Goal: Task Accomplishment & Management: Manage account settings

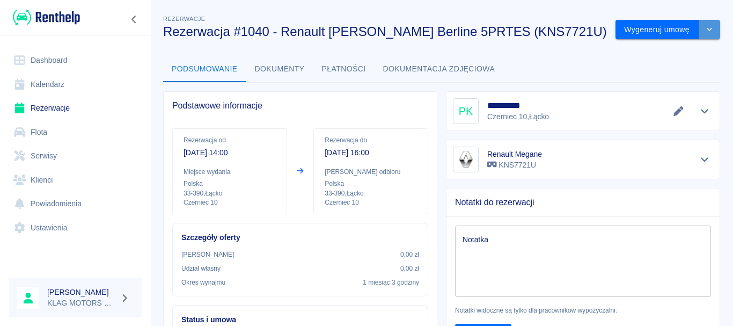
click at [705, 33] on icon "drop-down" at bounding box center [709, 29] width 9 height 7
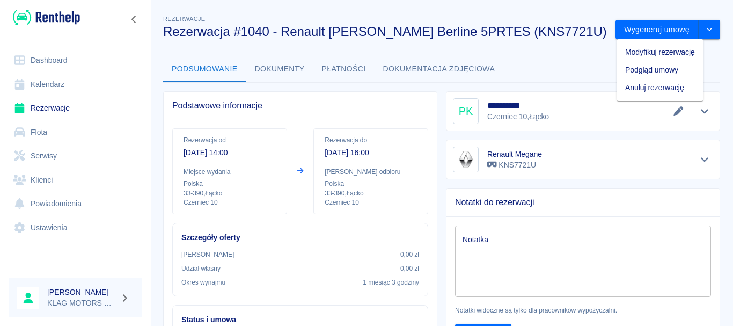
click at [554, 78] on div "Podsumowanie Dokumenty Płatności Dokumentacja zdjęciowa" at bounding box center [441, 69] width 557 height 26
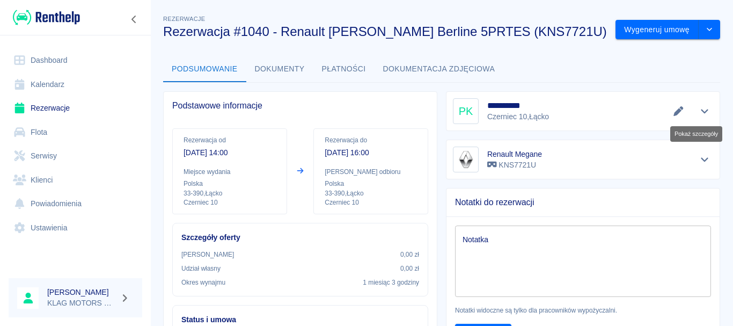
click at [699, 113] on icon "Pokaż szczegóły" at bounding box center [705, 111] width 12 height 10
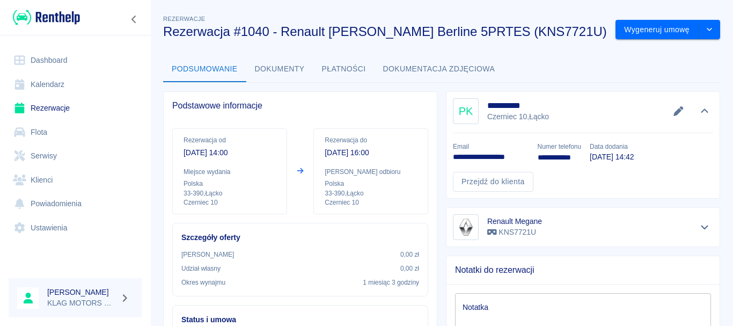
click at [672, 108] on icon "Edytuj dane" at bounding box center [678, 111] width 12 height 10
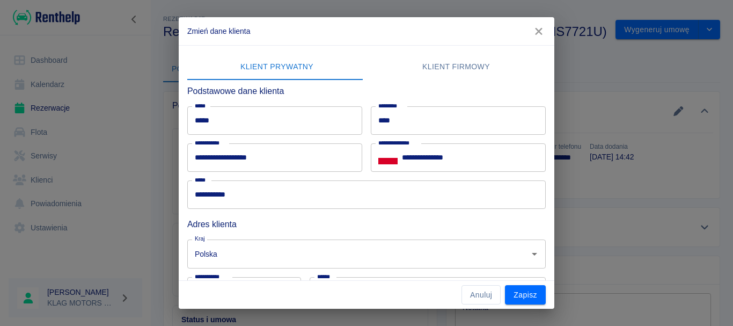
click at [539, 35] on icon "button" at bounding box center [539, 31] width 14 height 11
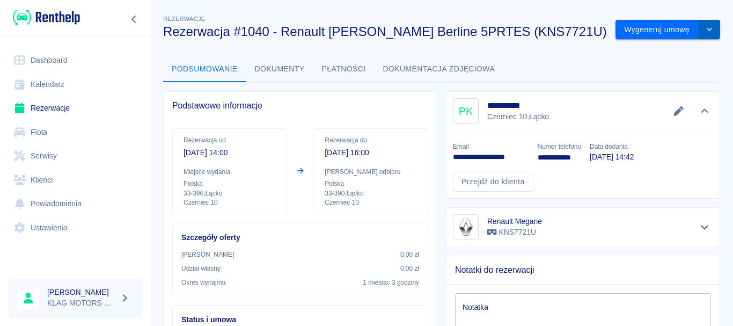
click at [708, 28] on button "drop-down" at bounding box center [709, 30] width 21 height 20
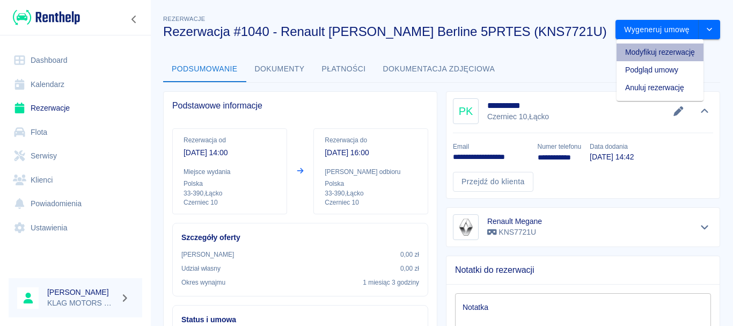
click at [636, 52] on li "Modyfikuj rezerwację" at bounding box center [660, 52] width 87 height 18
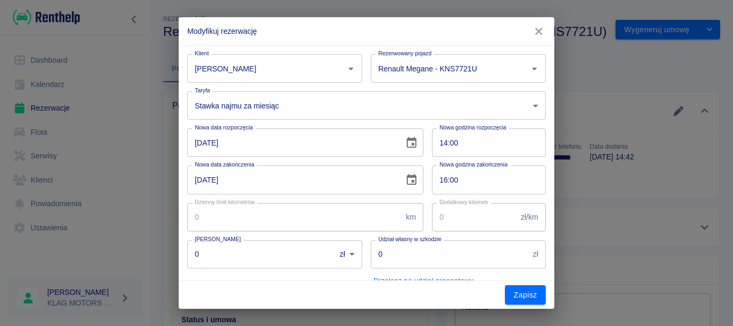
type input "Paweł Klag"
type input "Renault Megane - KNS7721U"
type input "3b768102-d8cc-48cd-a82f-ff84e683abf7"
type input "3000"
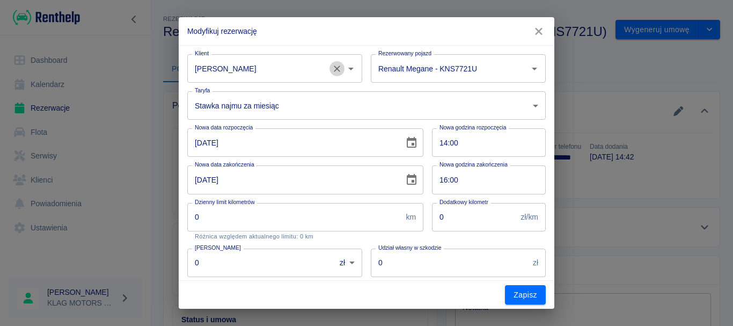
click at [335, 65] on icon "Wyczyść" at bounding box center [337, 68] width 11 height 11
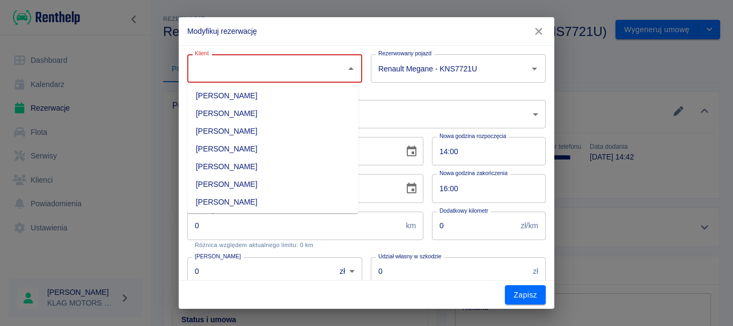
click at [260, 72] on input "Klient" at bounding box center [266, 68] width 149 height 19
click at [533, 31] on icon "button" at bounding box center [539, 31] width 14 height 11
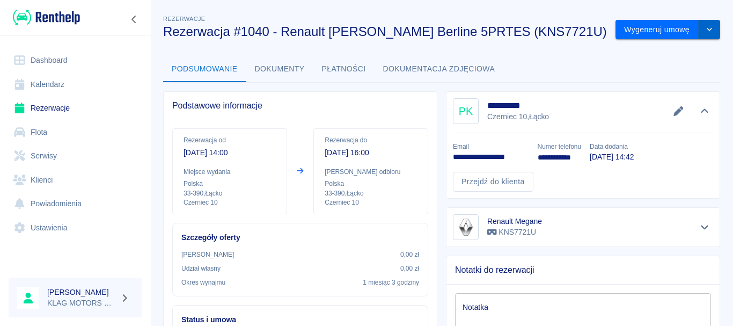
click at [709, 31] on button "drop-down" at bounding box center [709, 30] width 21 height 20
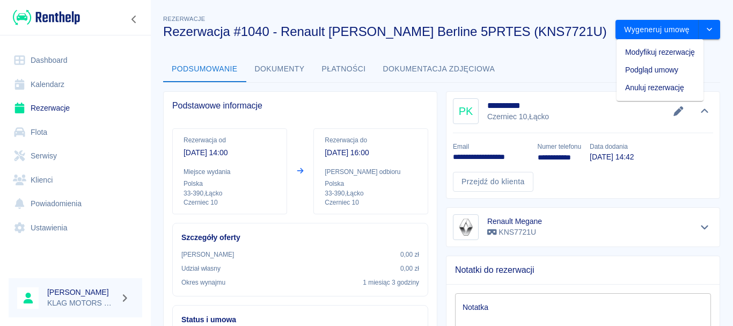
click at [640, 53] on li "Modyfikuj rezerwację" at bounding box center [660, 52] width 87 height 18
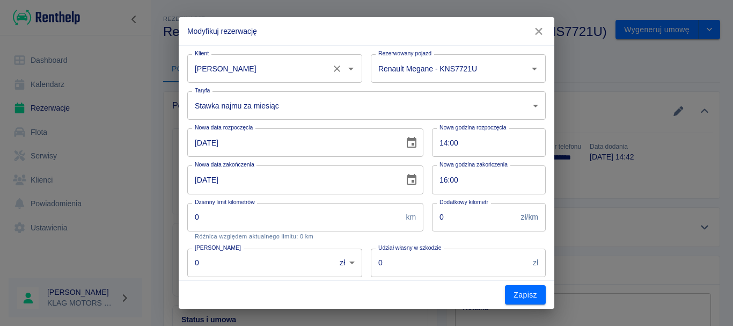
click at [255, 72] on input "Paweł Klag" at bounding box center [259, 68] width 135 height 19
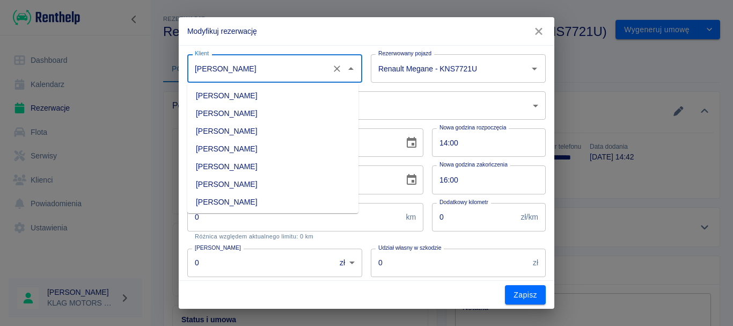
scroll to position [600, 0]
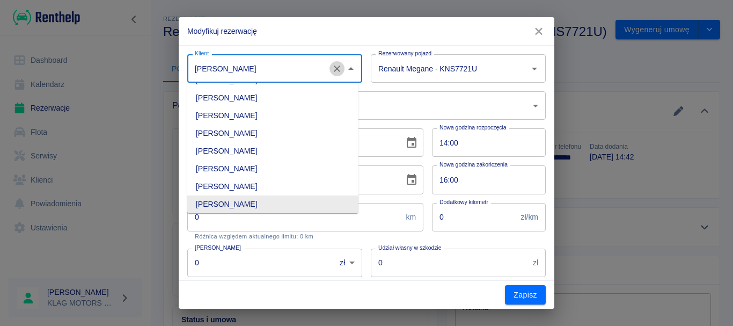
click at [334, 69] on icon "Wyczyść" at bounding box center [337, 68] width 6 height 6
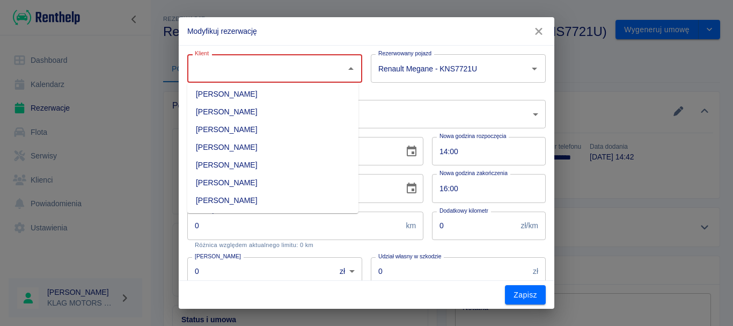
scroll to position [215, 0]
click at [232, 147] on li "Jan Kruczek" at bounding box center [272, 147] width 171 height 18
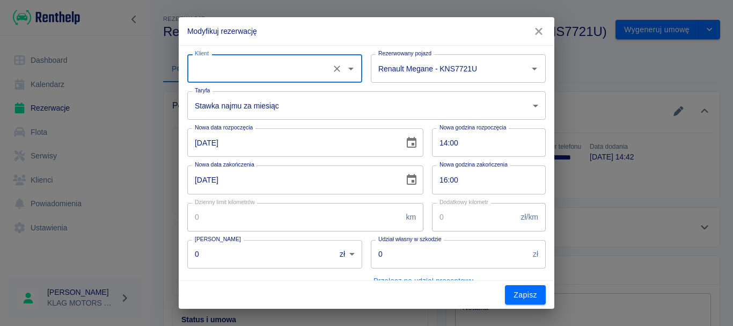
type input "Jan Kruczek"
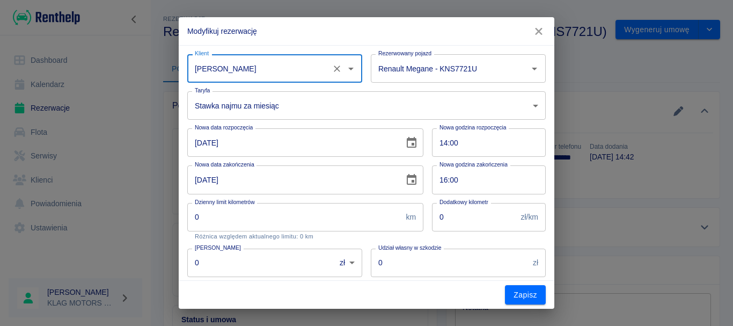
click at [270, 109] on body "Używamy plików Cookies, by zapewnić Ci najlepsze możliwe doświadczenie. Aby dow…" at bounding box center [366, 163] width 733 height 326
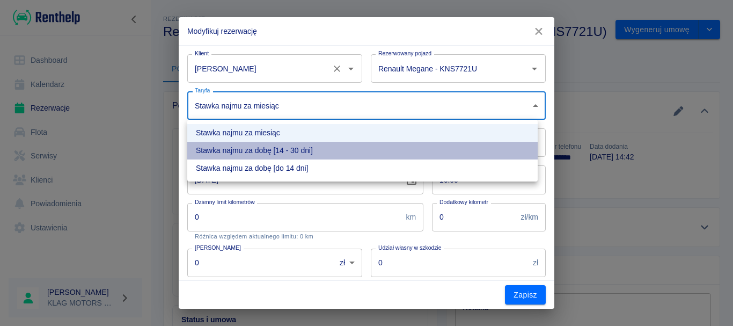
click at [272, 151] on li "Stawka najmu za dobę [14 - 30 dni]" at bounding box center [362, 151] width 350 height 18
type input "7fd9e413-d458-4fcf-befa-a3f57d26bb7c"
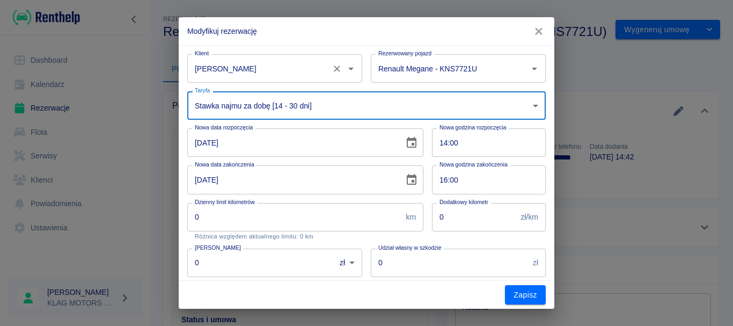
type input "3840"
click at [450, 144] on input "14:00" at bounding box center [485, 142] width 106 height 28
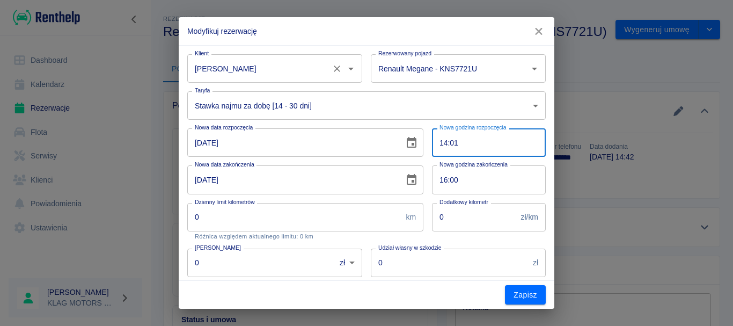
type input "14:15"
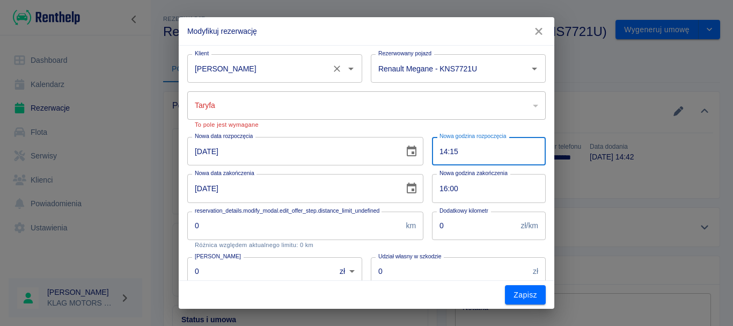
type input "3b768102-d8cc-48cd-a82f-ff84e683abf7"
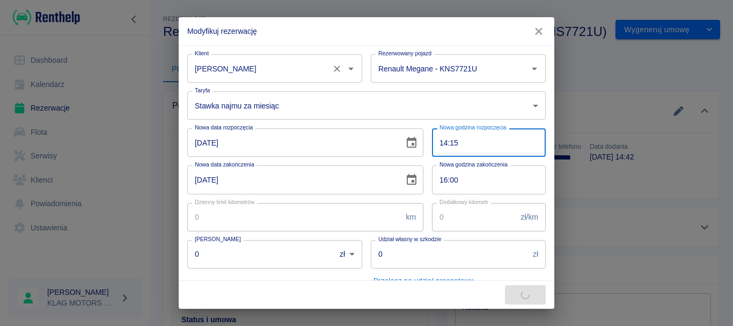
type input "3000"
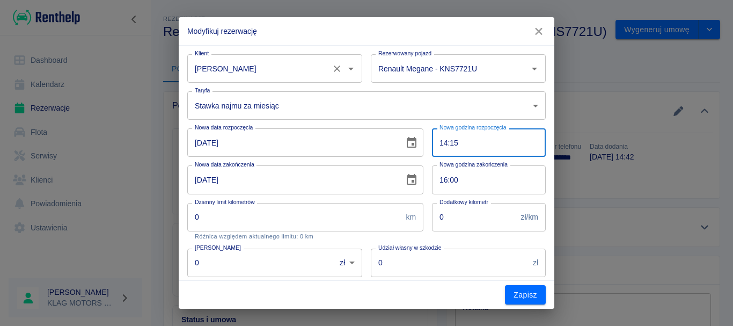
type input "14:15"
click at [181, 186] on div "Nowa data zakończenia 10-11-2025 Nowa data zakończenia" at bounding box center [301, 175] width 245 height 37
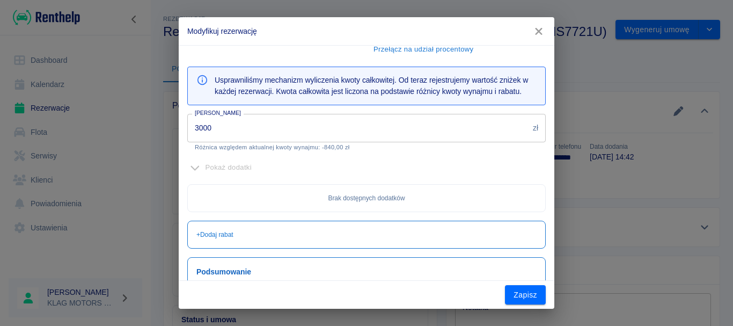
scroll to position [296, 0]
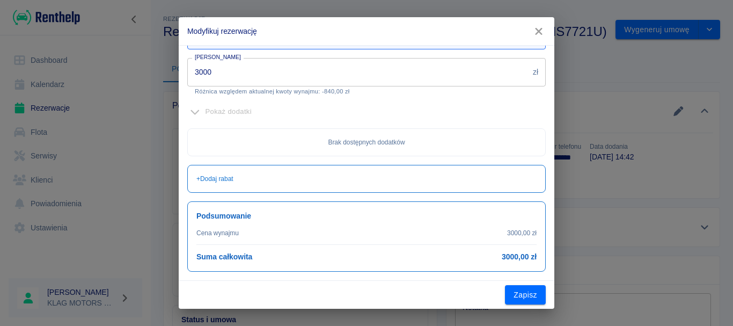
click at [509, 153] on div "Brak dostępnych dodatków" at bounding box center [366, 142] width 358 height 28
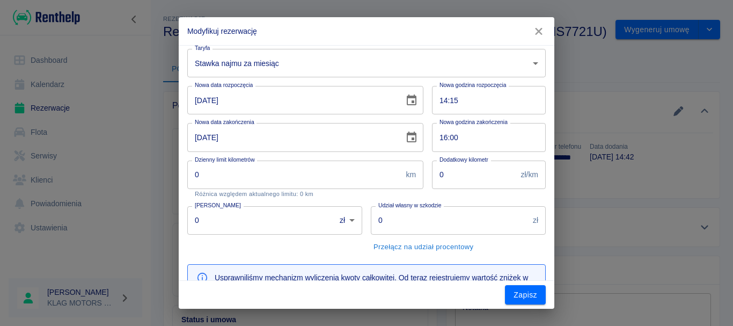
scroll to position [0, 0]
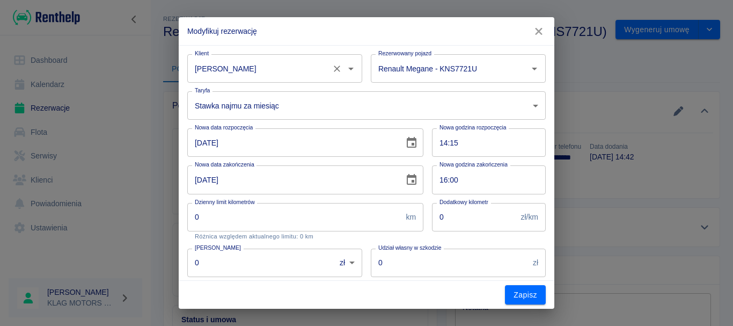
click at [279, 103] on body "Używamy plików Cookies, by zapewnić Ci najlepsze możliwe doświadczenie. Aby dow…" at bounding box center [366, 163] width 733 height 326
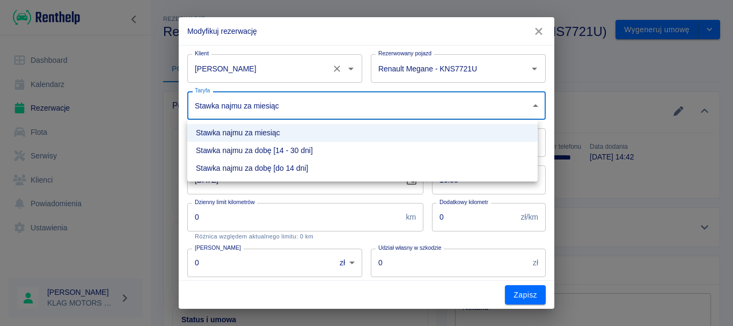
click at [298, 147] on li "Stawka najmu za dobę [14 - 30 dni]" at bounding box center [362, 151] width 350 height 18
type input "7fd9e413-d458-4fcf-befa-a3f57d26bb7c"
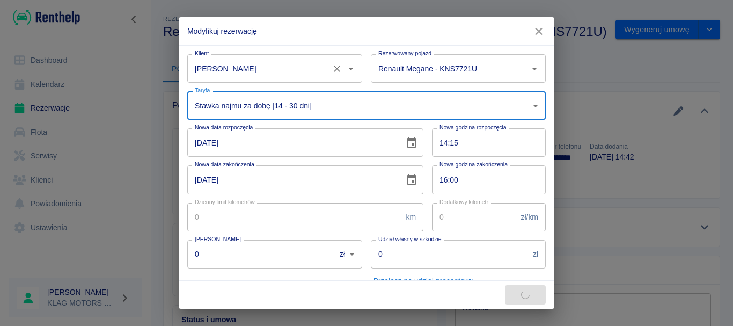
type input "3840"
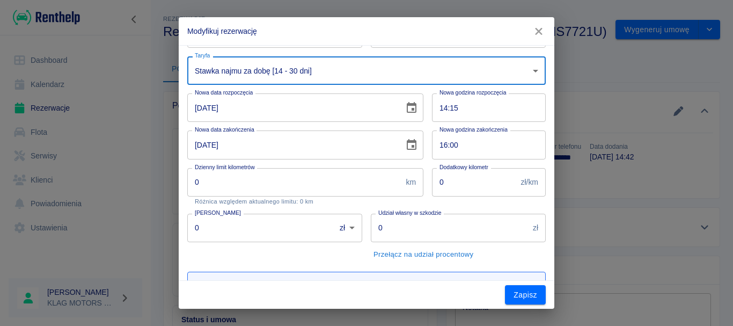
scroll to position [268, 0]
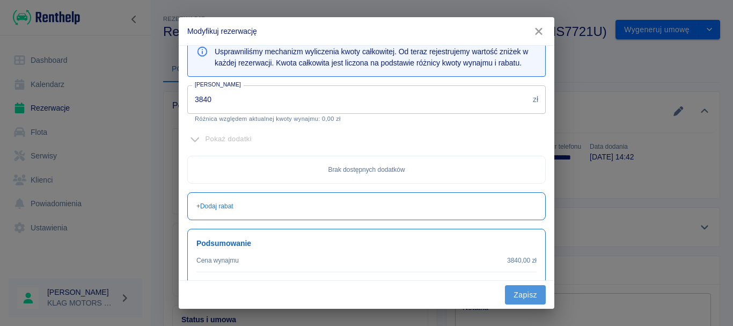
click at [523, 290] on button "Zapisz" at bounding box center [525, 295] width 41 height 20
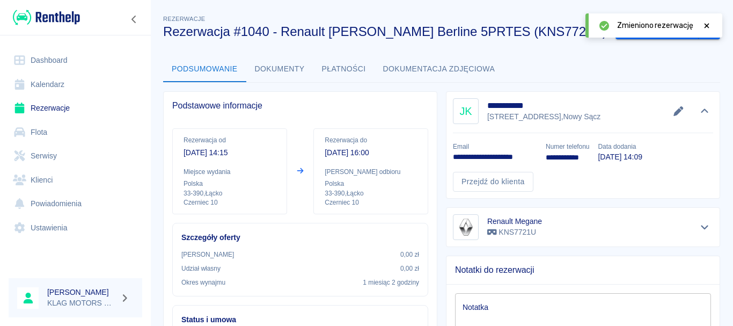
click at [706, 26] on icon at bounding box center [707, 26] width 10 height 8
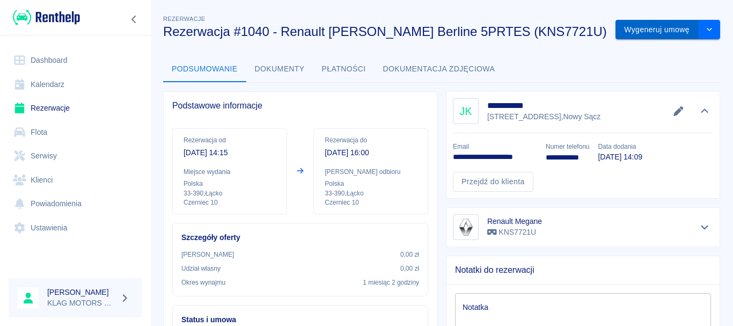
click at [643, 26] on button "Wygeneruj umowę" at bounding box center [656, 30] width 83 height 20
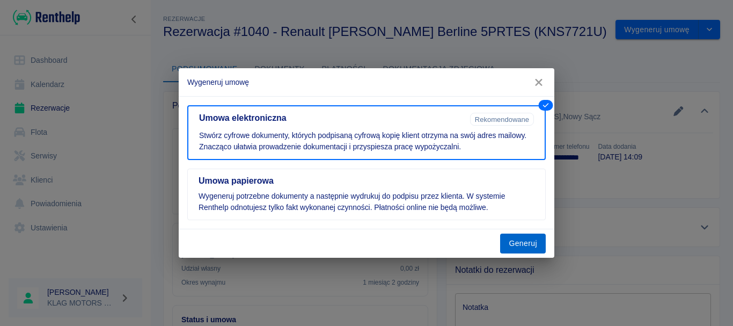
click at [517, 242] on button "Generuj" at bounding box center [523, 243] width 46 height 20
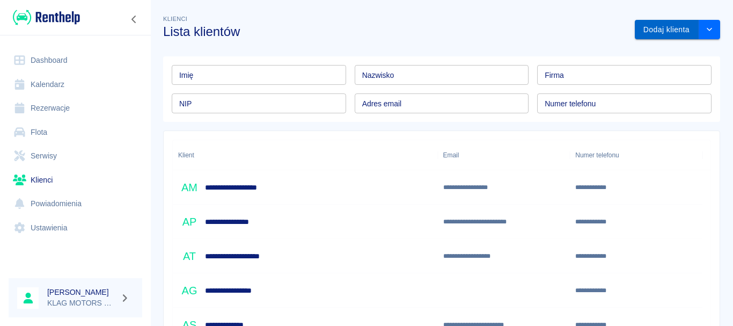
click at [658, 29] on button "Dodaj klienta" at bounding box center [667, 30] width 64 height 20
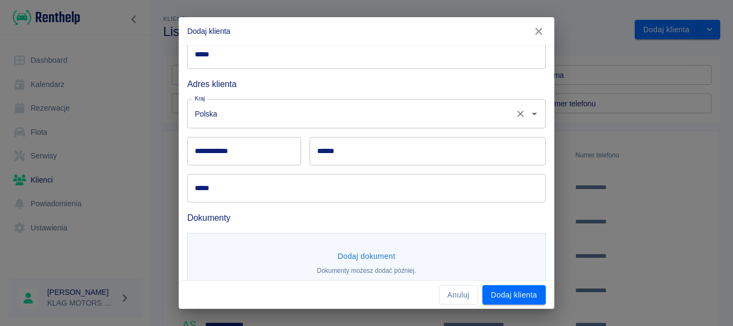
scroll to position [157, 0]
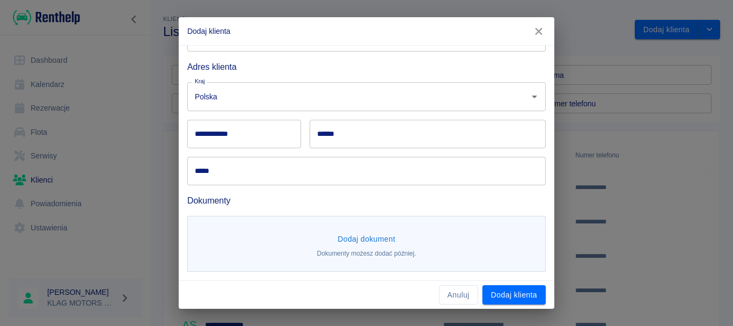
click at [360, 237] on button "Dodaj dokument" at bounding box center [366, 239] width 67 height 20
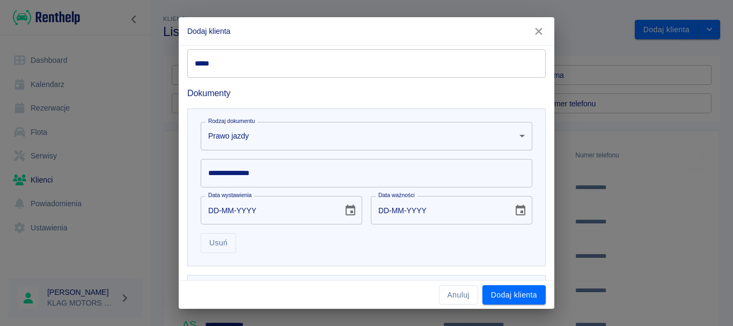
click at [262, 139] on body "**********" at bounding box center [366, 163] width 733 height 326
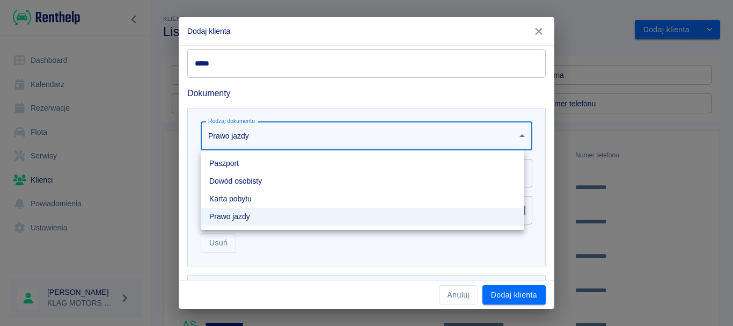
click at [262, 139] on div at bounding box center [366, 163] width 733 height 326
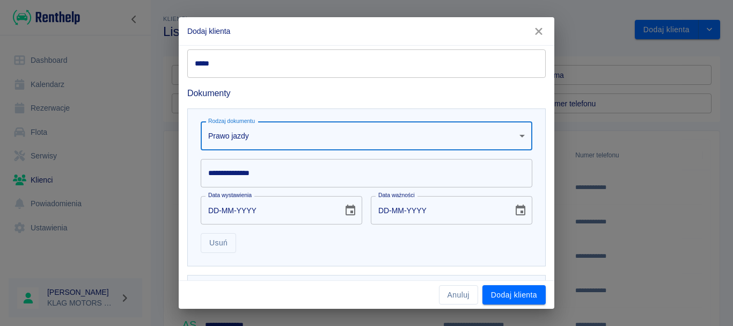
click at [247, 181] on input "**********" at bounding box center [367, 173] width 332 height 28
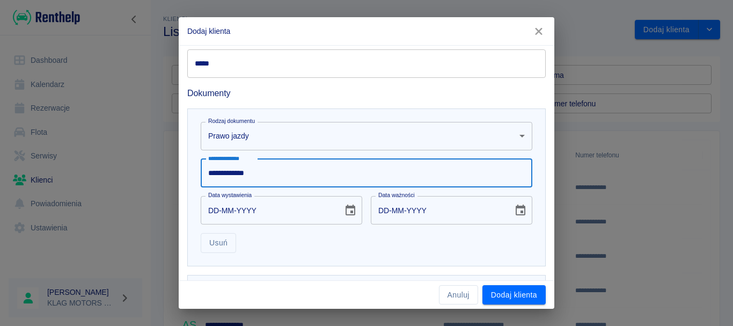
type input "**********"
click at [218, 208] on input "DD-MM-YYYY" at bounding box center [268, 210] width 135 height 28
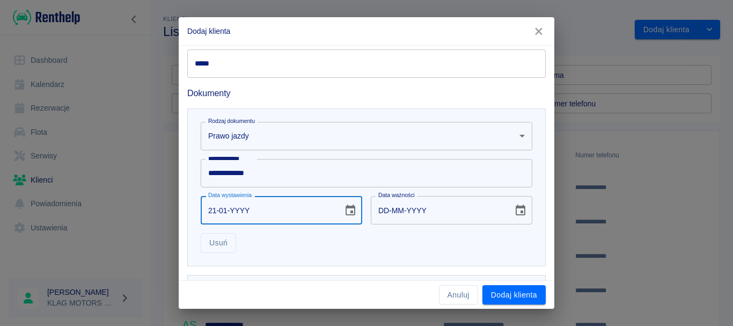
type input "21-01-0002"
type input "21-01-0012"
type input "21-01-YYYY"
type input "DD-MM-YYYY"
type input "21-01-0001"
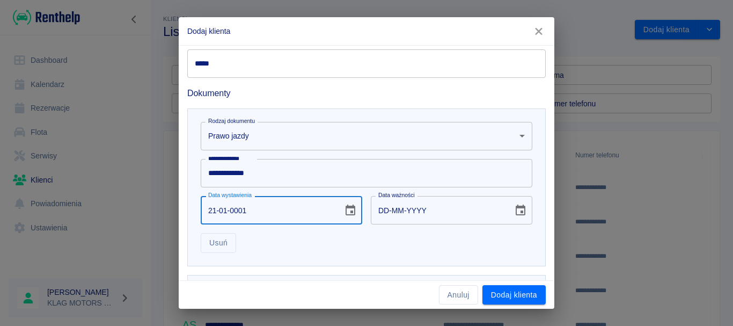
type input "21-01-0011"
type input "21-01-0019"
type input "21-01-0029"
type input "21-01-0198"
type input "21-01-0208"
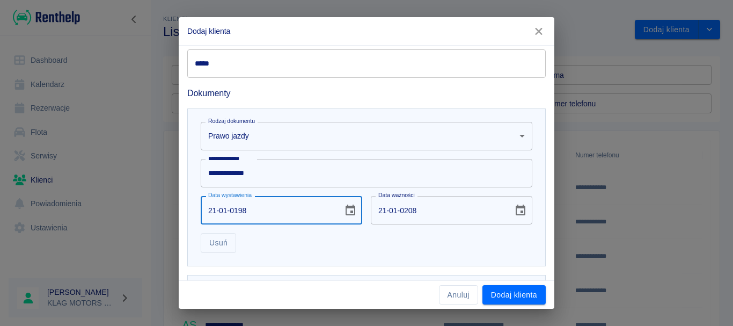
type input "21-01-1980"
type input "21-01-1990"
type input "21-01-1980"
click at [514, 212] on icon "Choose date, selected date is 21 sty 1990" at bounding box center [520, 210] width 13 height 13
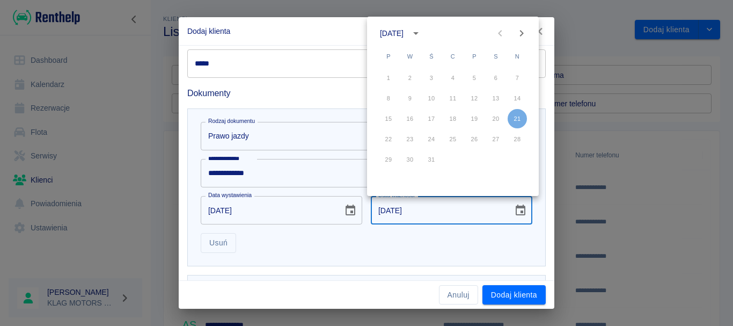
click at [519, 35] on icon "Next month" at bounding box center [521, 33] width 13 height 13
click at [404, 36] on div "marzec 1990" at bounding box center [392, 33] width 24 height 11
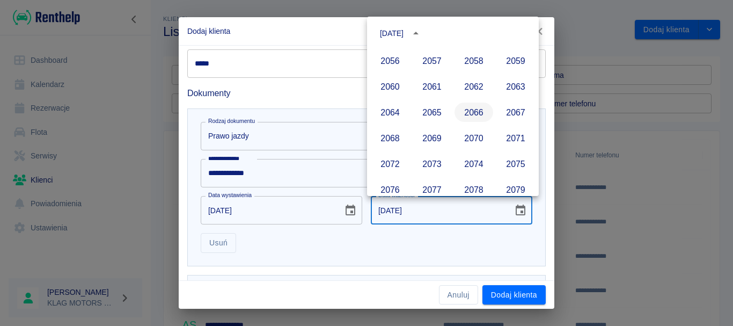
scroll to position [1073, 0]
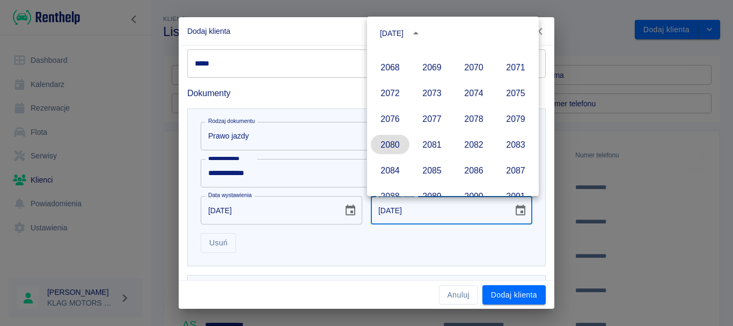
click at [393, 146] on button "2080" at bounding box center [390, 144] width 39 height 19
type input "21-01-2080"
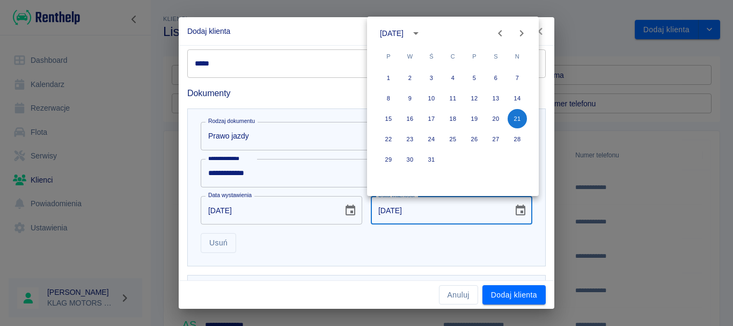
click at [402, 258] on div "**********" at bounding box center [366, 187] width 358 height 158
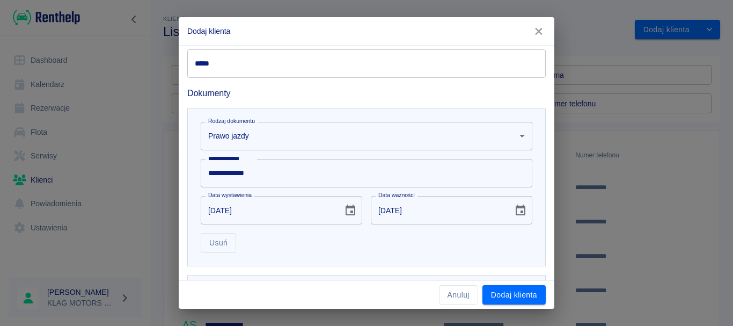
scroll to position [314, 0]
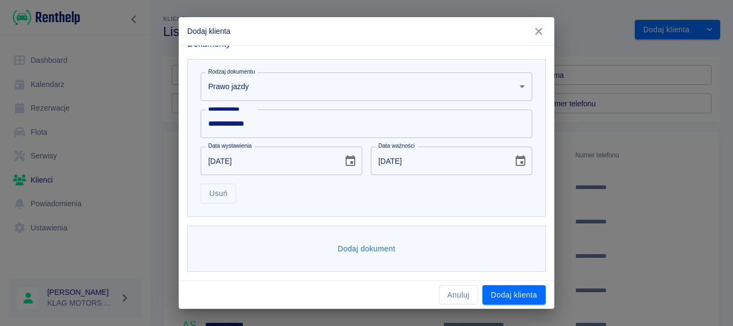
click at [378, 252] on button "Dodaj dokument" at bounding box center [366, 249] width 67 height 20
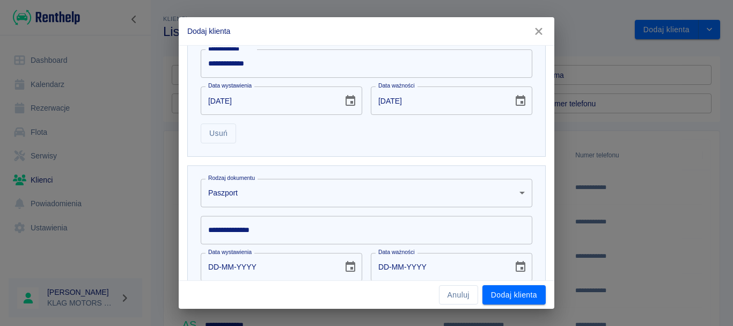
scroll to position [421, 0]
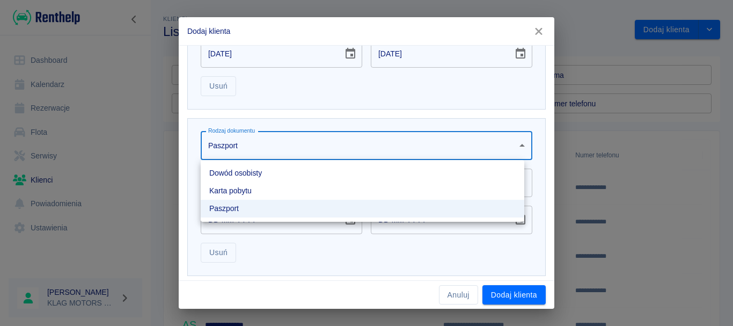
click at [260, 150] on body "**********" at bounding box center [366, 163] width 733 height 326
click at [262, 169] on li "Dowód osobisty" at bounding box center [363, 173] width 324 height 18
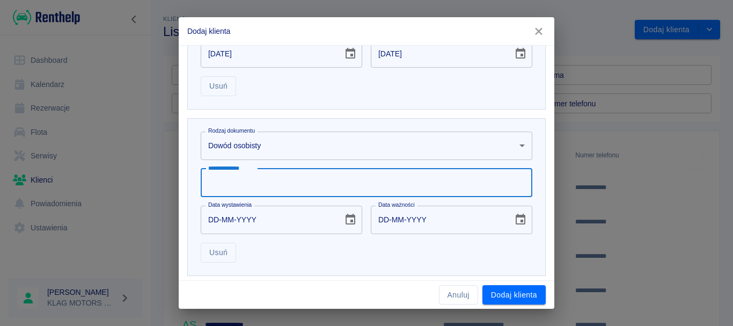
click at [234, 185] on div "**********" at bounding box center [367, 182] width 332 height 28
type input "*********"
click at [212, 217] on input "DD-MM-YYYY" at bounding box center [268, 220] width 135 height 28
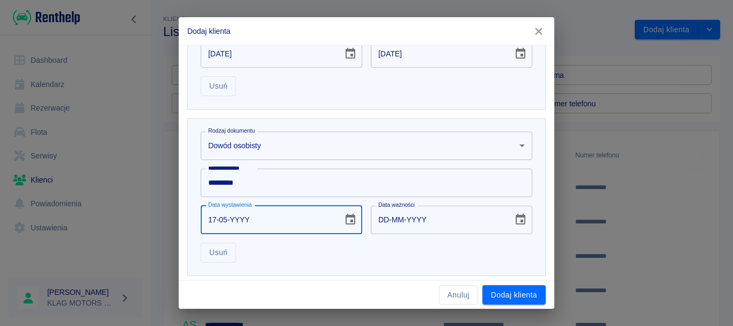
type input "17-05-0002"
type input "17-05-0012"
type input "17-05-0020"
type input "17-05-0030"
type input "17-05-0201"
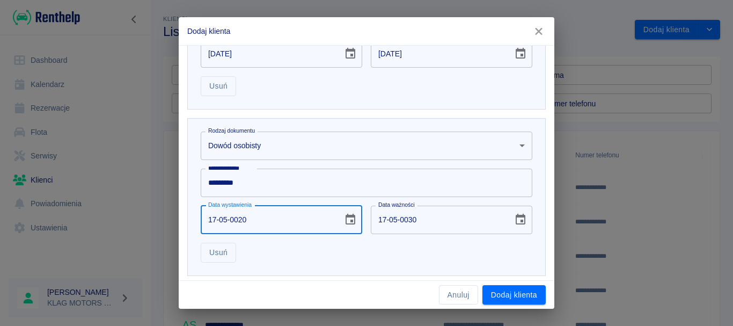
type input "17-05-0211"
type input "17-05-2017"
type input "17-05-2027"
type input "17-05-2017"
click at [369, 259] on div "Usuń" at bounding box center [362, 248] width 340 height 28
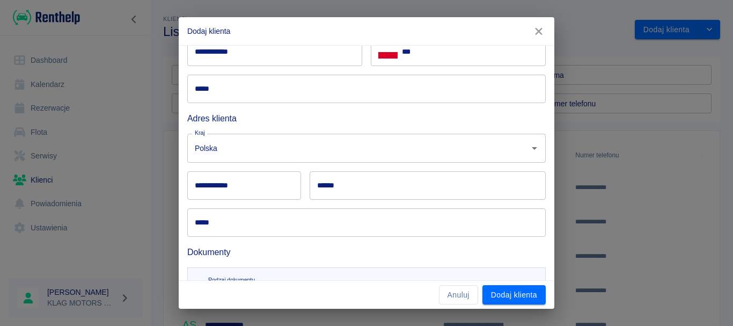
scroll to position [0, 0]
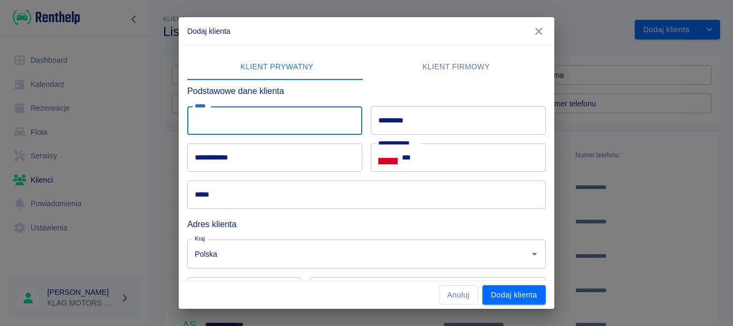
click at [258, 121] on input "*****" at bounding box center [274, 120] width 175 height 28
type input "***"
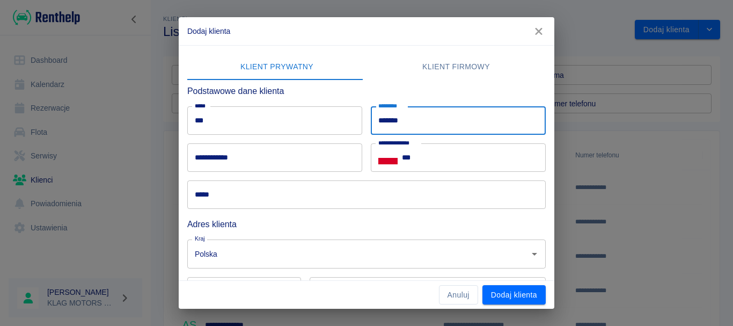
type input "*******"
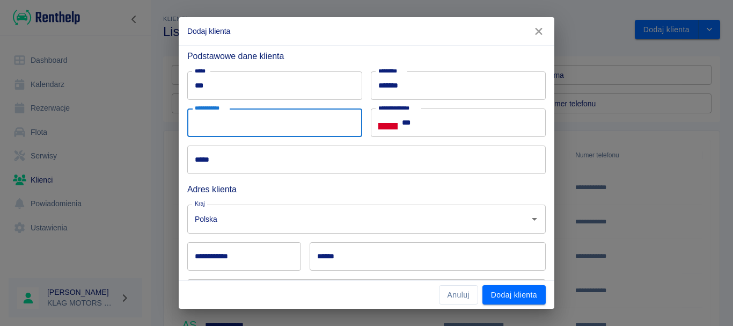
scroll to position [54, 0]
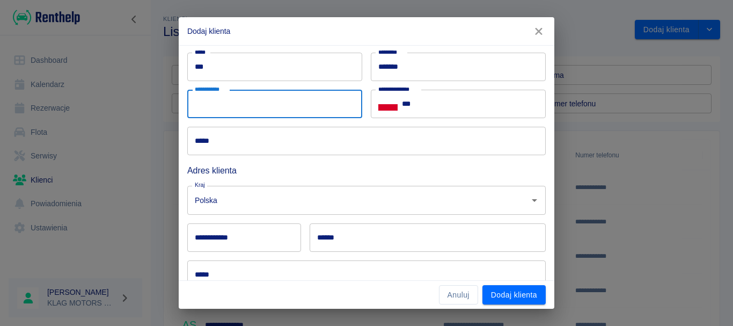
click at [262, 146] on input "*****" at bounding box center [366, 141] width 358 height 28
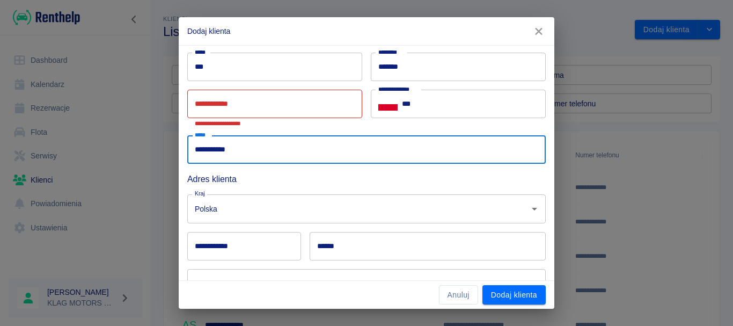
type input "**********"
click at [225, 102] on div "**********" at bounding box center [274, 108] width 175 height 37
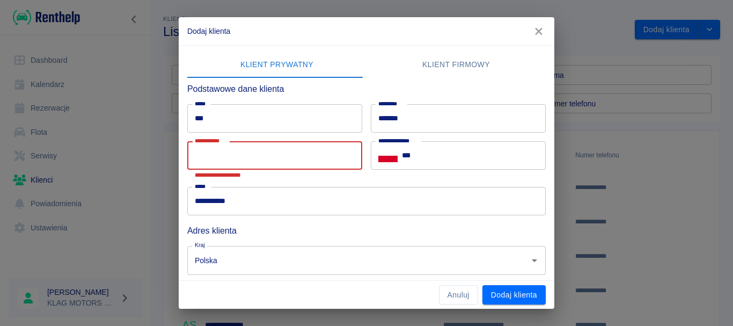
scroll to position [0, 0]
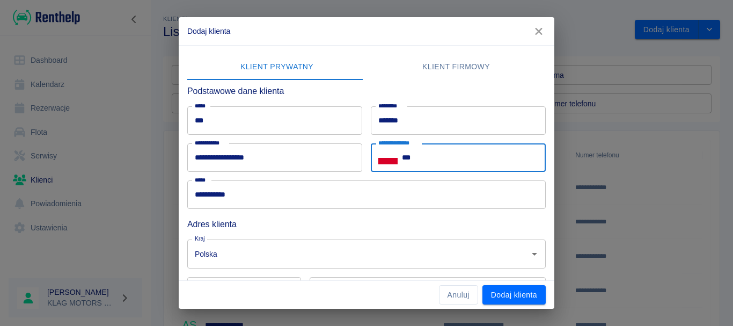
click at [449, 154] on input "***" at bounding box center [474, 157] width 144 height 28
click at [222, 157] on input "**********" at bounding box center [274, 157] width 175 height 28
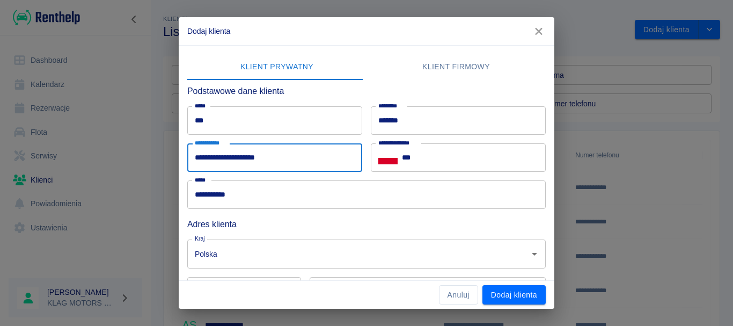
type input "**********"
click at [450, 157] on input "***" at bounding box center [474, 157] width 144 height 28
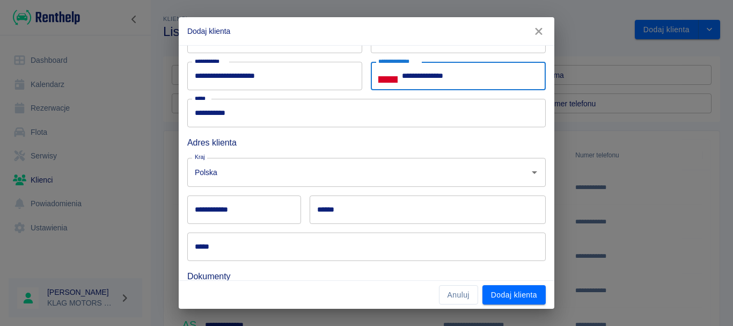
scroll to position [107, 0]
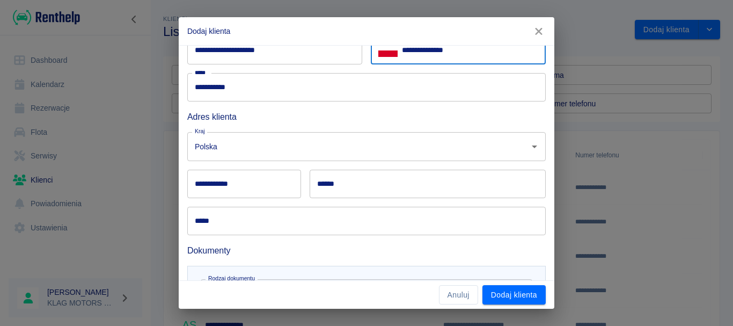
type input "**********"
click at [215, 184] on div "**********" at bounding box center [244, 184] width 114 height 28
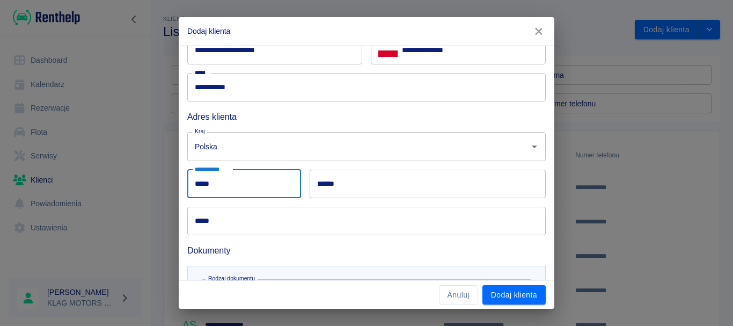
click at [202, 182] on input "*****" at bounding box center [244, 184] width 114 height 28
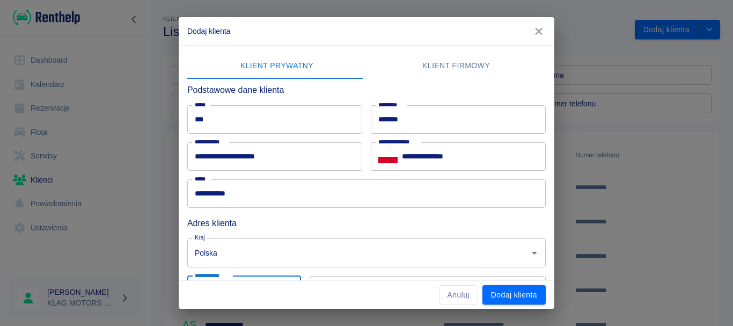
scroll to position [0, 0]
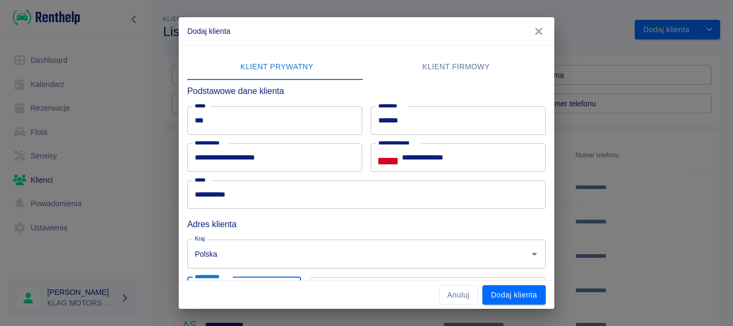
type input "******"
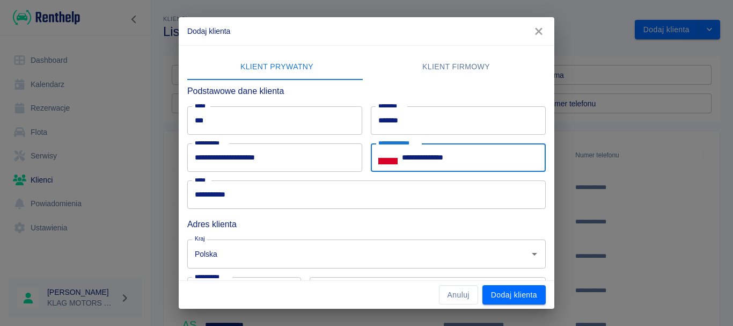
drag, startPoint x: 412, startPoint y: 158, endPoint x: 473, endPoint y: 162, distance: 60.8
click at [473, 162] on input "**********" at bounding box center [474, 157] width 144 height 28
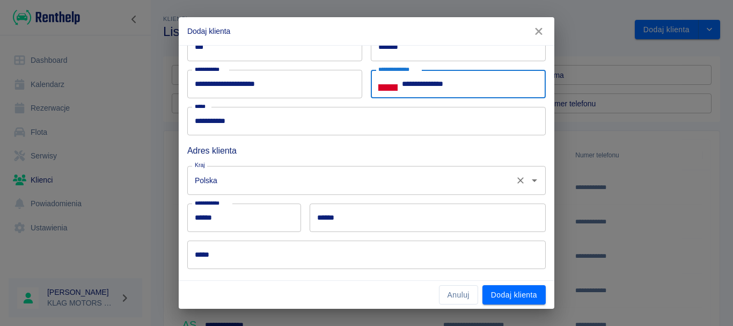
scroll to position [107, 0]
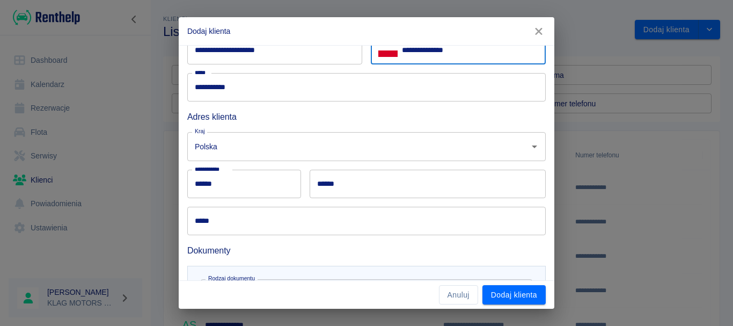
type input "**********"
click at [396, 181] on input "******" at bounding box center [428, 184] width 236 height 28
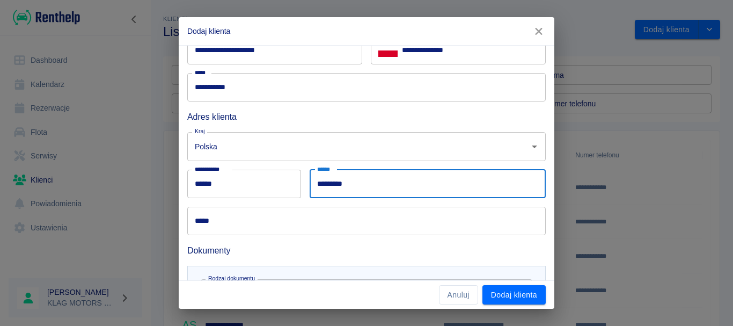
type input "*********"
click at [292, 221] on input "*****" at bounding box center [366, 221] width 358 height 28
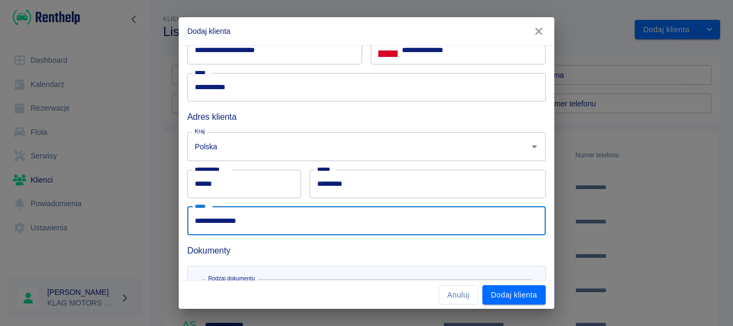
type input "**********"
click at [299, 243] on div "Dokumenty" at bounding box center [362, 246] width 367 height 22
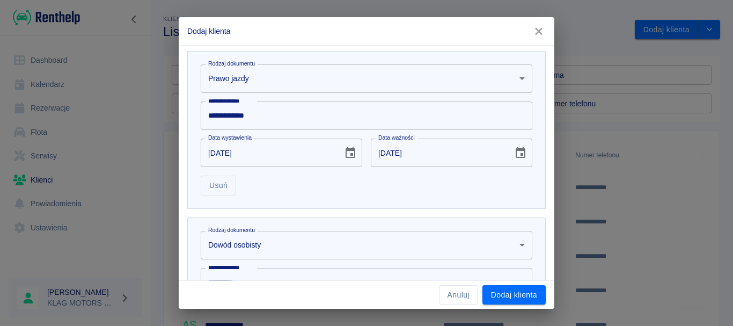
scroll to position [376, 0]
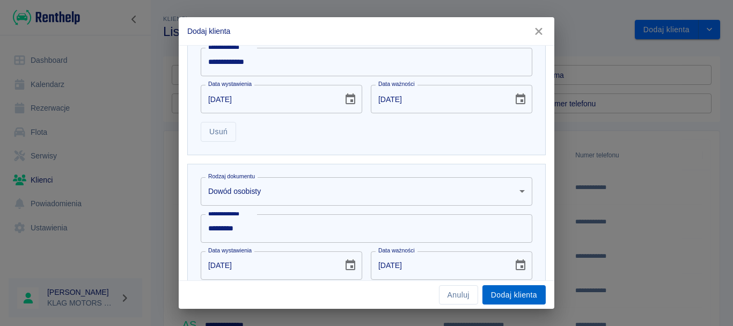
click at [506, 292] on button "Dodaj klienta" at bounding box center [513, 295] width 63 height 20
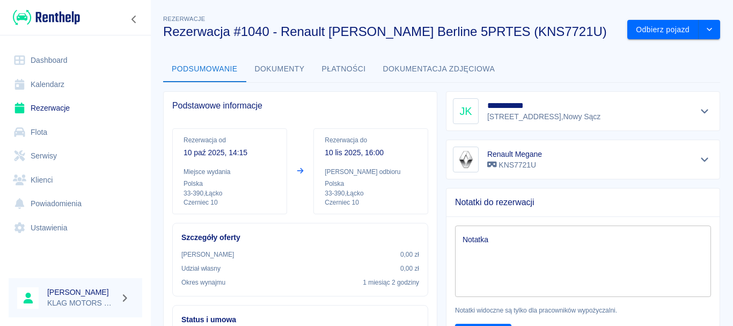
click at [268, 68] on button "Dokumenty" at bounding box center [279, 69] width 67 height 26
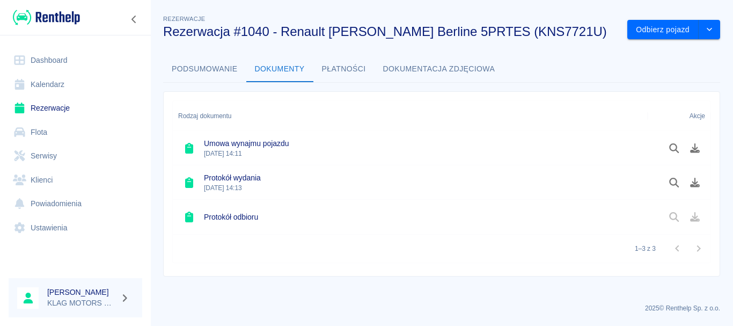
click at [197, 69] on button "Podsumowanie" at bounding box center [204, 69] width 83 height 26
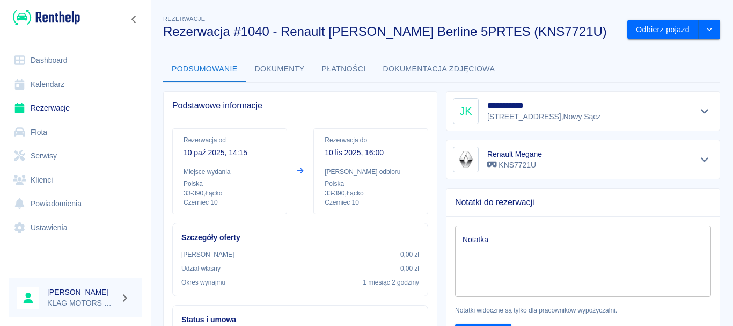
click at [87, 110] on link "Rezerwacje" at bounding box center [76, 108] width 134 height 24
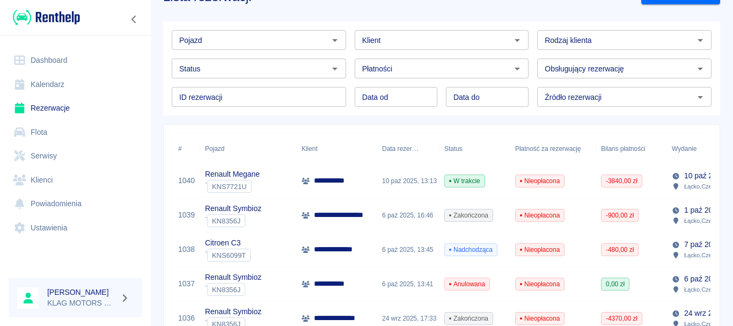
scroll to position [54, 0]
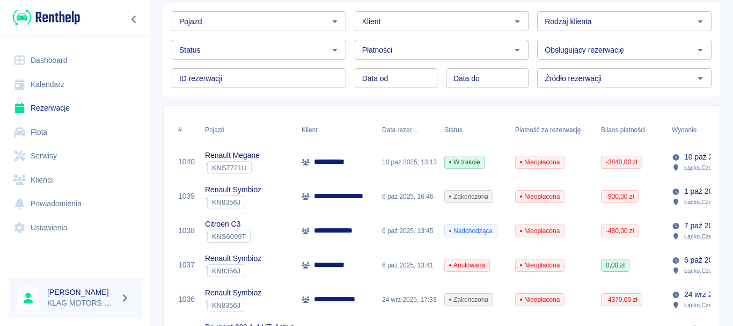
click at [268, 200] on div "Renault Symbioz ` KN8356J" at bounding box center [248, 196] width 97 height 34
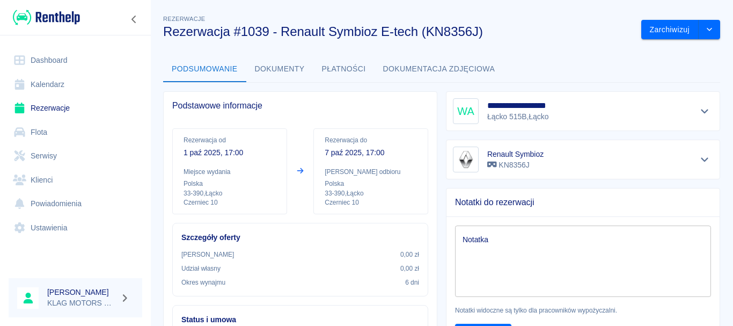
click at [271, 72] on button "Dokumenty" at bounding box center [279, 69] width 67 height 26
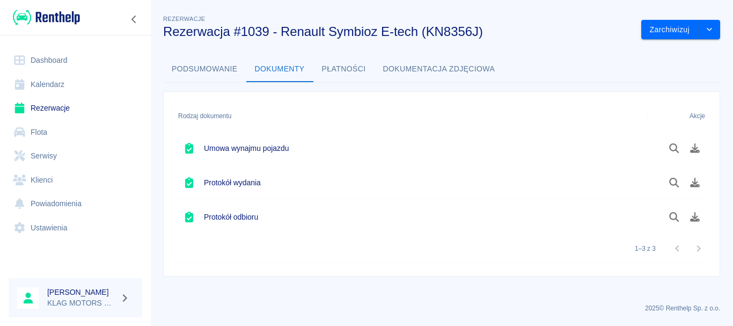
click at [211, 74] on button "Podsumowanie" at bounding box center [204, 69] width 83 height 26
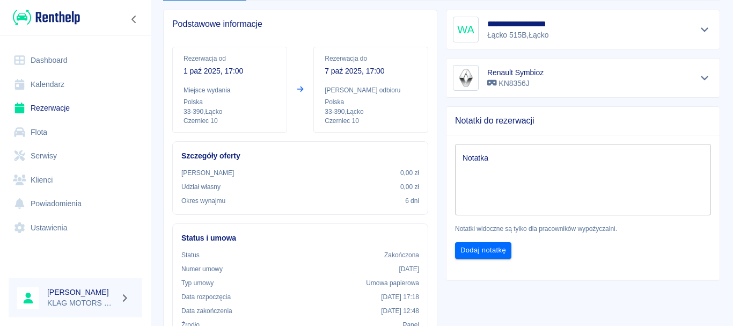
scroll to position [54, 0]
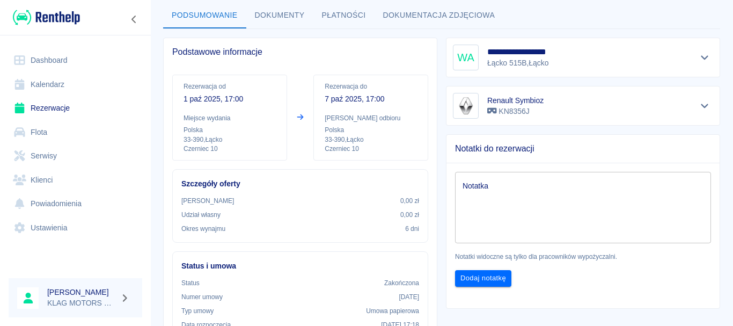
click at [51, 13] on img at bounding box center [46, 18] width 67 height 18
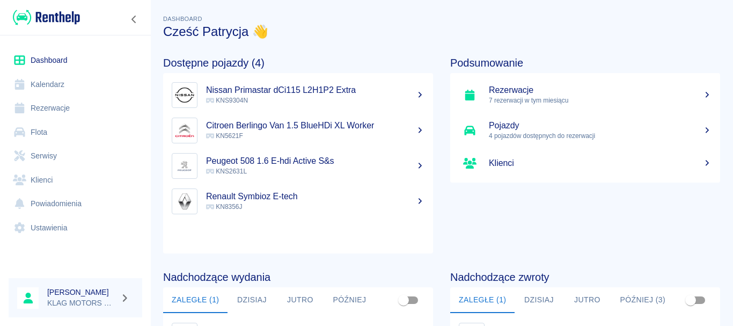
click at [65, 106] on link "Rezerwacje" at bounding box center [76, 108] width 134 height 24
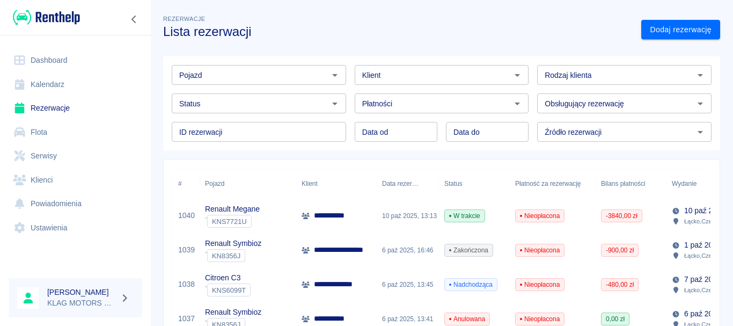
click at [52, 132] on link "Flota" at bounding box center [76, 132] width 134 height 24
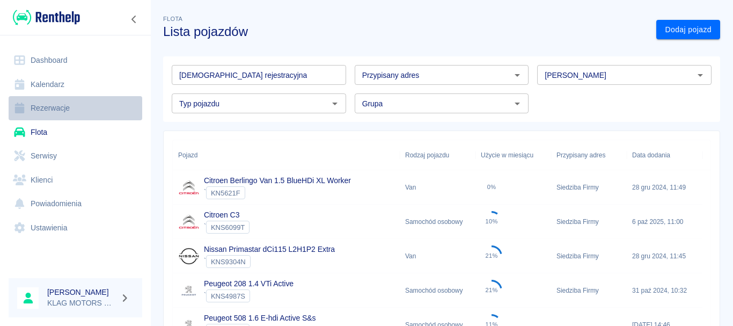
click at [67, 105] on link "Rezerwacje" at bounding box center [76, 108] width 134 height 24
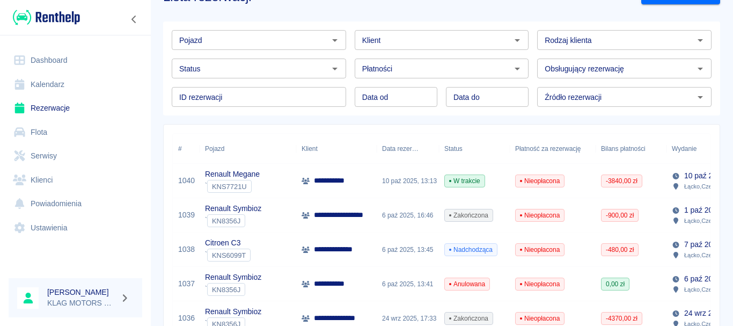
scroll to position [54, 0]
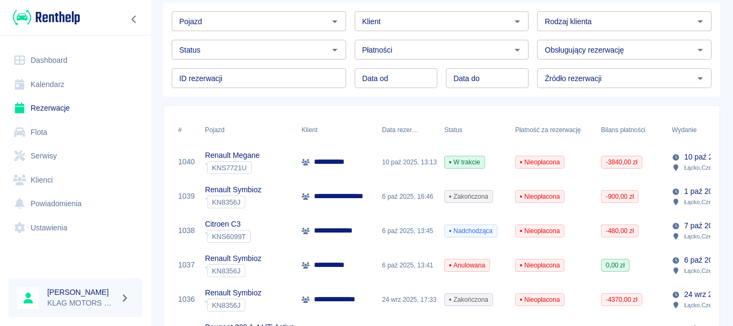
click at [287, 230] on div "Citroen C3 ` KNS6099T" at bounding box center [248, 231] width 97 height 34
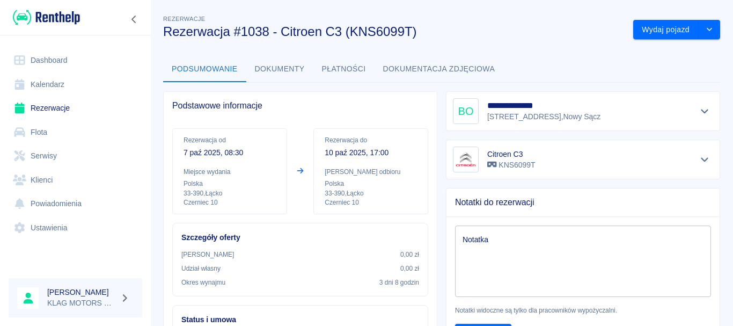
click at [273, 68] on button "Dokumenty" at bounding box center [279, 69] width 67 height 26
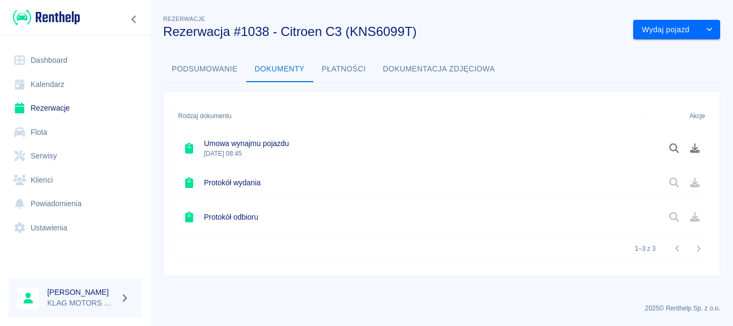
click at [223, 77] on button "Podsumowanie" at bounding box center [204, 69] width 83 height 26
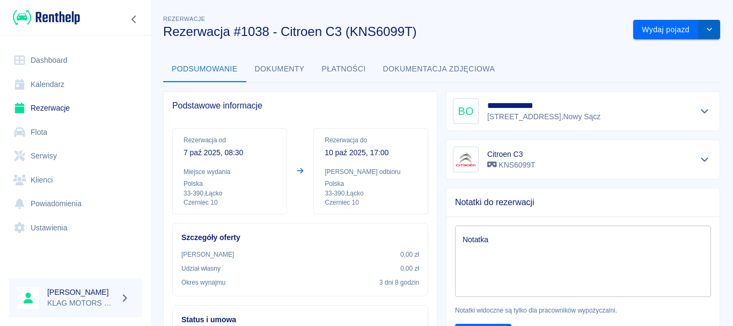
click at [706, 30] on icon "drop-down" at bounding box center [709, 29] width 9 height 7
click at [83, 112] on link "Rezerwacje" at bounding box center [76, 108] width 134 height 24
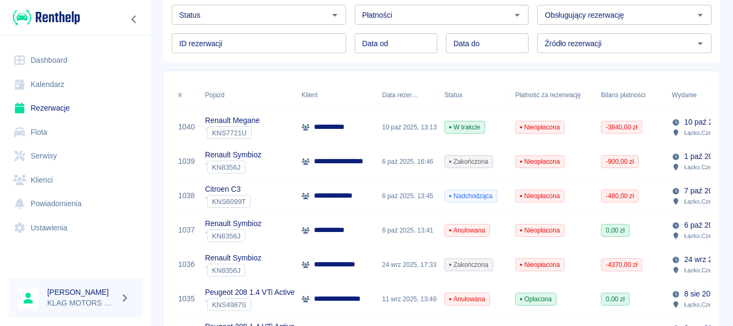
scroll to position [107, 0]
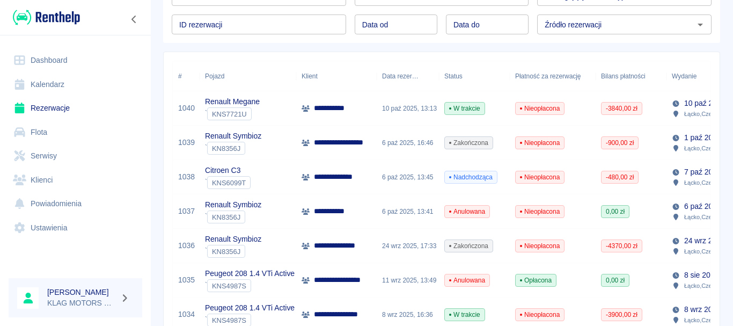
click at [49, 16] on img at bounding box center [46, 18] width 67 height 18
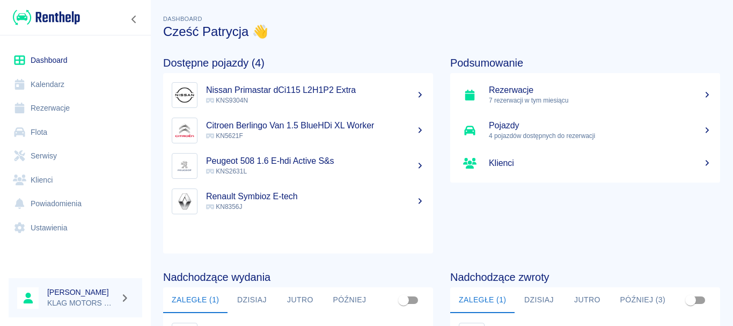
click at [57, 115] on link "Rezerwacje" at bounding box center [76, 108] width 134 height 24
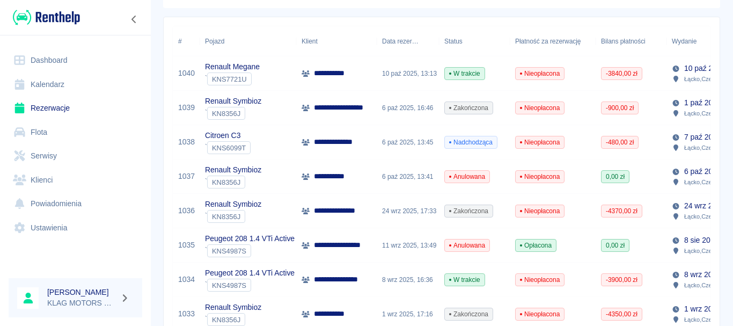
scroll to position [161, 0]
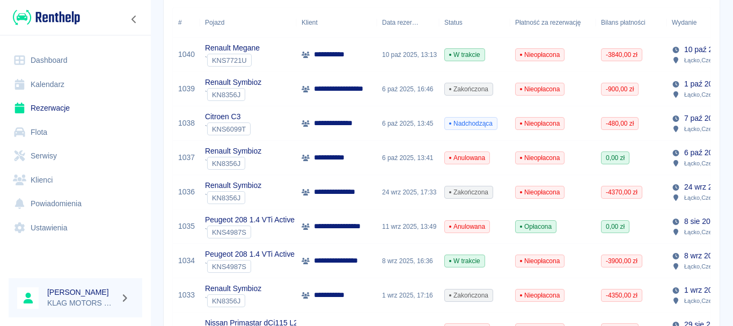
click at [270, 126] on div "Citroen C3 ` KNS6099T" at bounding box center [248, 123] width 97 height 34
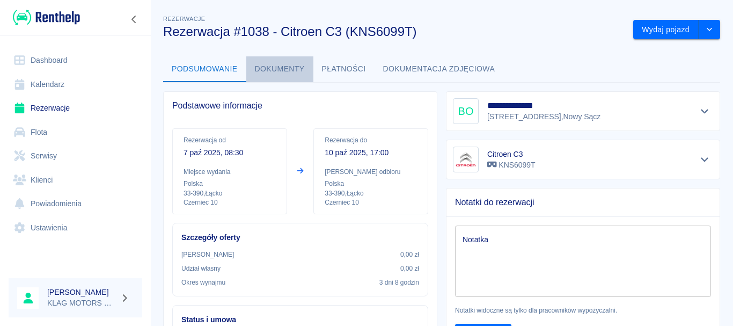
click at [273, 69] on button "Dokumenty" at bounding box center [279, 69] width 67 height 26
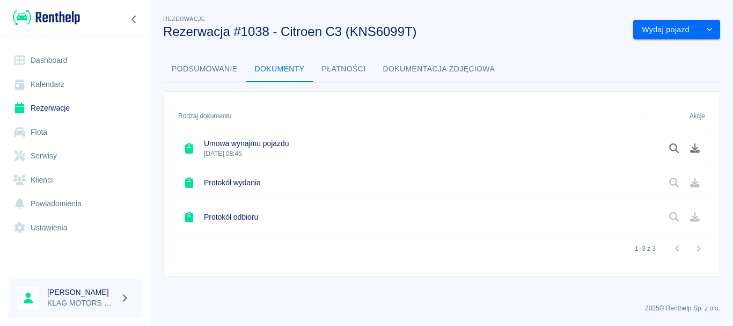
click at [699, 179] on div at bounding box center [684, 182] width 41 height 18
click at [712, 34] on button "drop-down" at bounding box center [709, 30] width 21 height 20
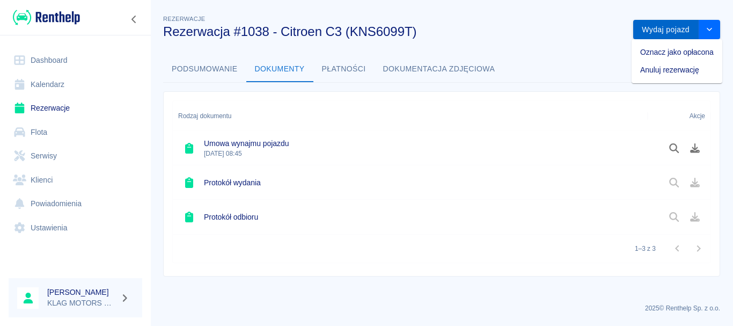
click at [661, 27] on button "Wydaj pojazd" at bounding box center [665, 30] width 65 height 20
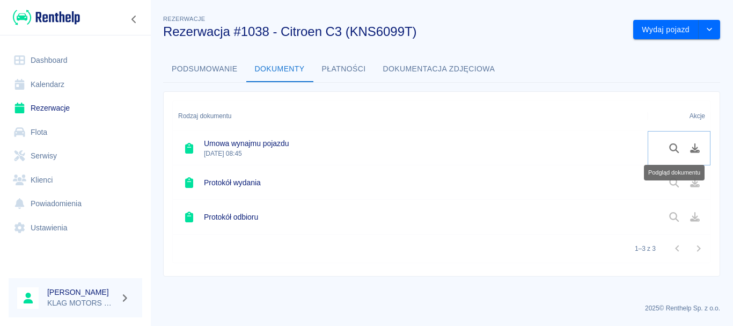
click at [670, 142] on button "Podgląd dokumentu" at bounding box center [674, 148] width 21 height 18
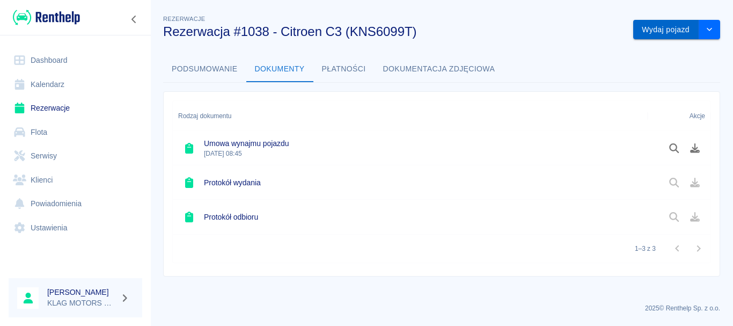
click at [680, 33] on button "Wydaj pojazd" at bounding box center [665, 30] width 65 height 20
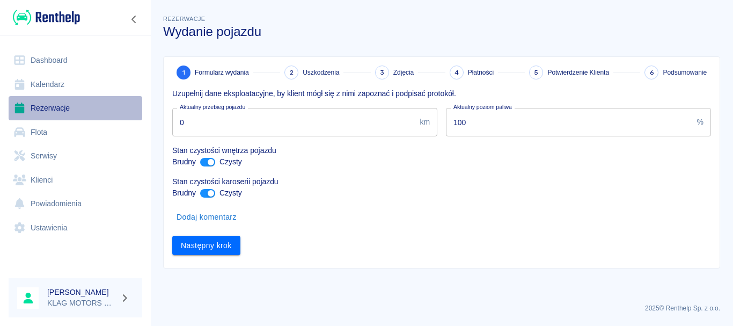
click at [89, 107] on link "Rezerwacje" at bounding box center [76, 108] width 134 height 24
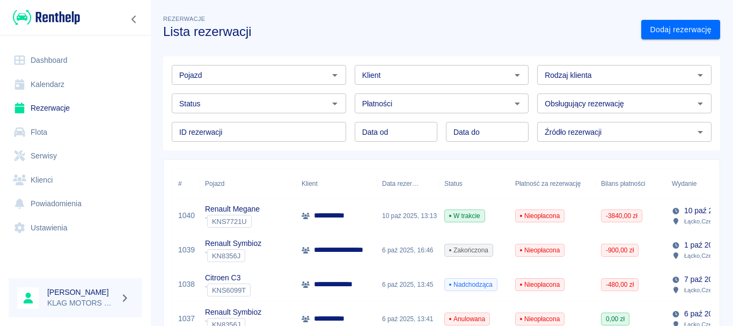
click at [158, 119] on div "Pojazd Pojazd Klient Klient Rodzaj klienta Rodzaj klienta Status Status Płatnoś…" at bounding box center [438, 99] width 566 height 102
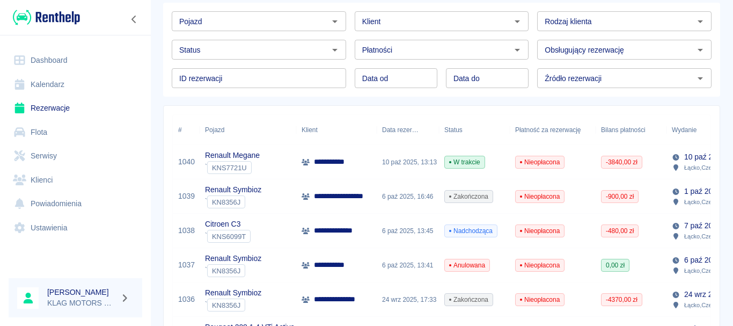
click at [275, 234] on div "Citroen C3 ` KNS6099T" at bounding box center [248, 231] width 97 height 34
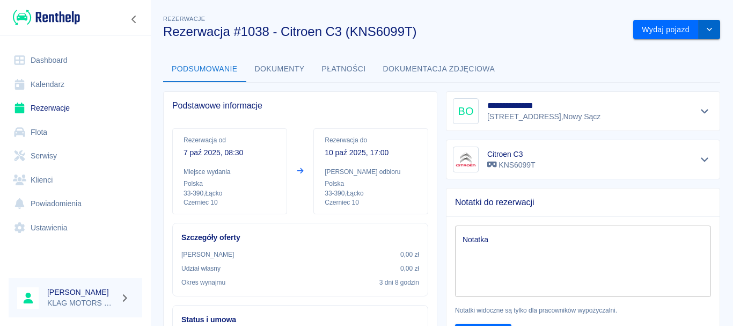
click at [707, 30] on icon "drop-down" at bounding box center [709, 29] width 5 height 3
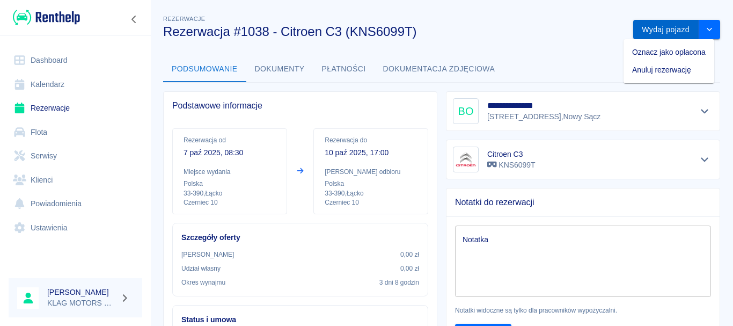
click at [672, 24] on button "Wydaj pojazd" at bounding box center [665, 30] width 65 height 20
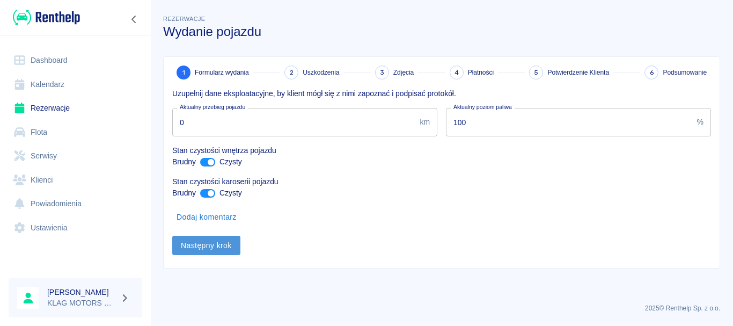
click at [233, 246] on button "Następny krok" at bounding box center [206, 246] width 68 height 20
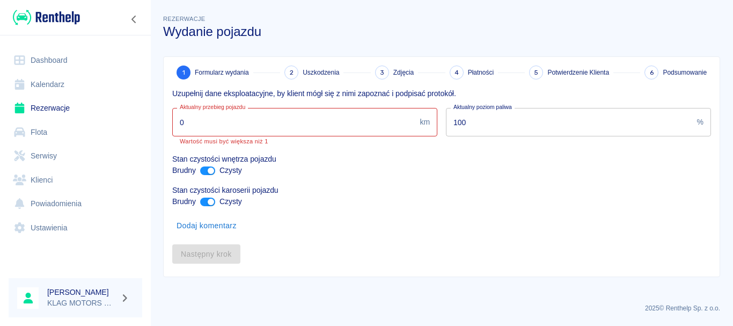
click at [214, 120] on input "0" at bounding box center [293, 122] width 243 height 28
drag, startPoint x: 214, startPoint y: 120, endPoint x: 148, endPoint y: 131, distance: 66.3
click at [148, 131] on div "Dashboard Kalendarz Rezerwacje Flota Serwisy Klienci Powiadomienia Ustawienia P…" at bounding box center [366, 163] width 733 height 326
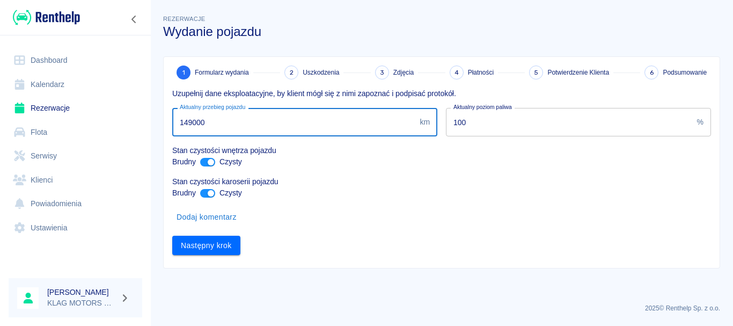
type input "149000"
click at [416, 244] on div "Następny krok" at bounding box center [437, 241] width 547 height 28
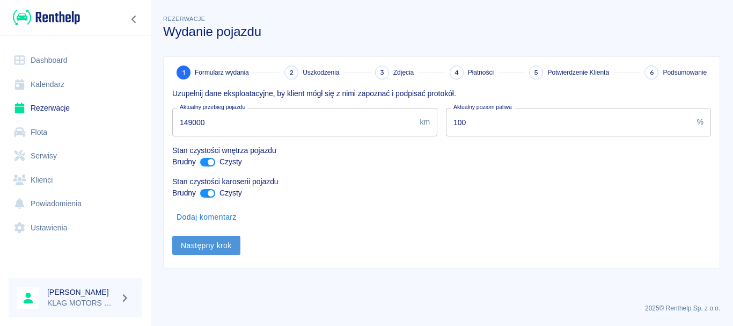
click at [198, 251] on button "Następny krok" at bounding box center [206, 246] width 68 height 20
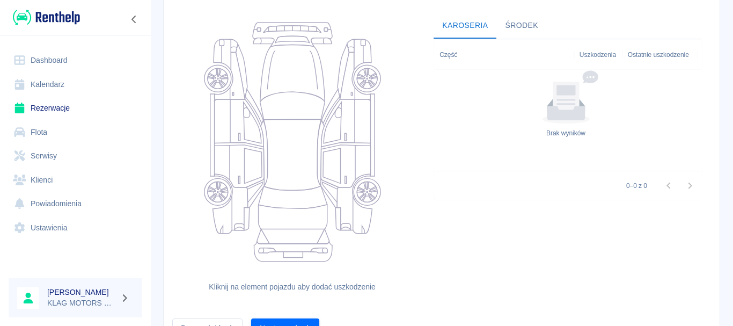
scroll to position [158, 0]
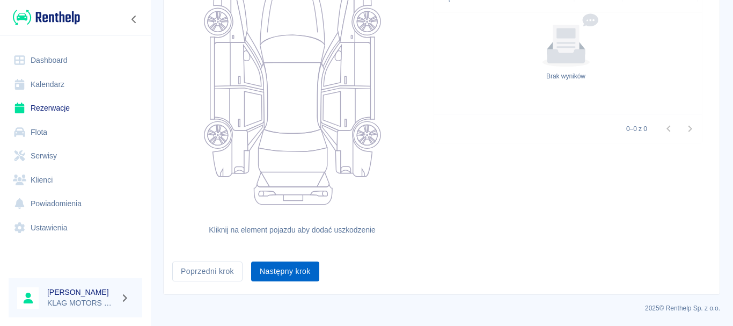
click at [285, 273] on button "Następny krok" at bounding box center [285, 271] width 68 height 20
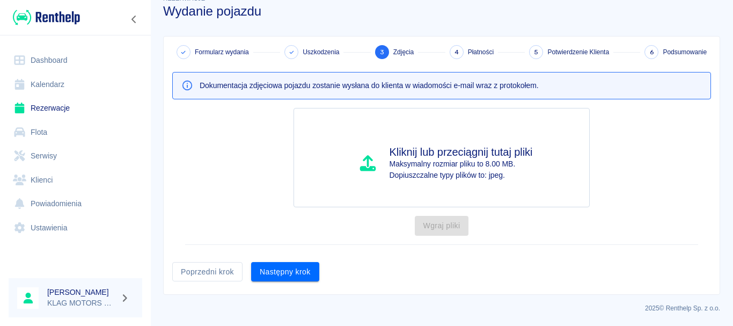
scroll to position [20, 0]
click at [212, 270] on button "Poprzedni krok" at bounding box center [207, 272] width 70 height 20
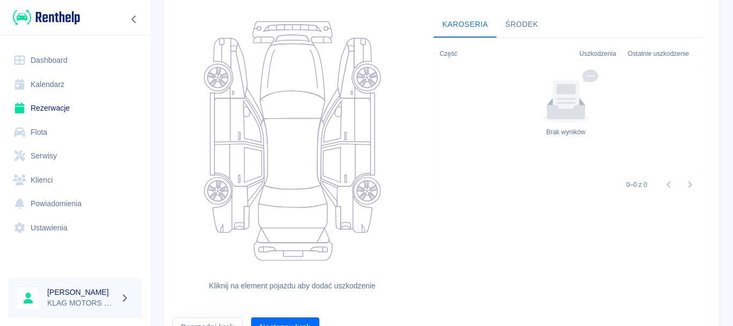
scroll to position [158, 0]
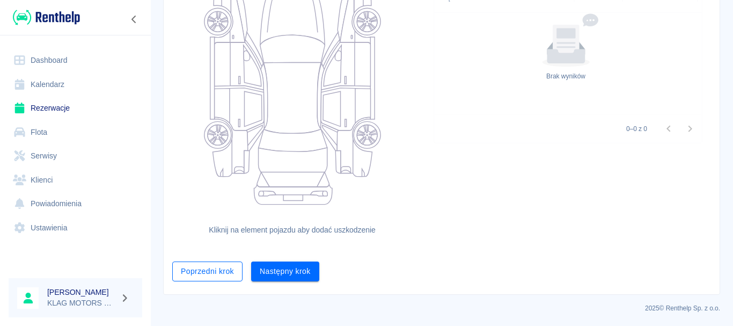
click at [188, 272] on button "Poprzedni krok" at bounding box center [207, 271] width 70 height 20
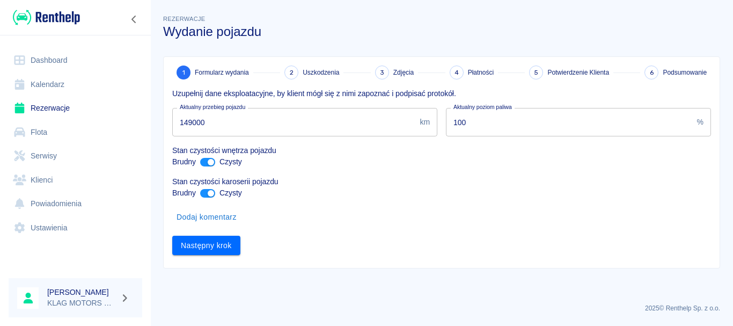
scroll to position [0, 0]
click at [102, 99] on link "Rezerwacje" at bounding box center [76, 108] width 134 height 24
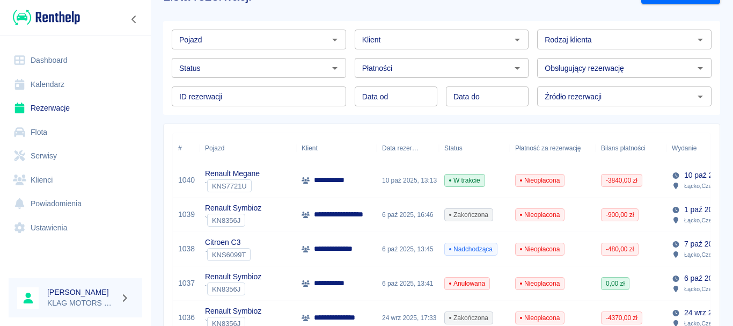
scroll to position [54, 0]
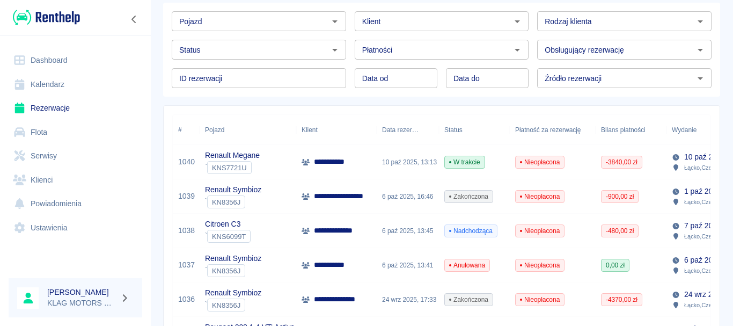
click at [281, 233] on div "Citroen C3 ` KNS6099T" at bounding box center [248, 231] width 97 height 34
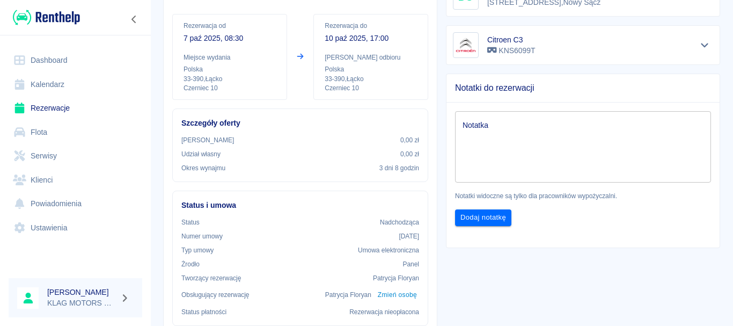
scroll to position [215, 0]
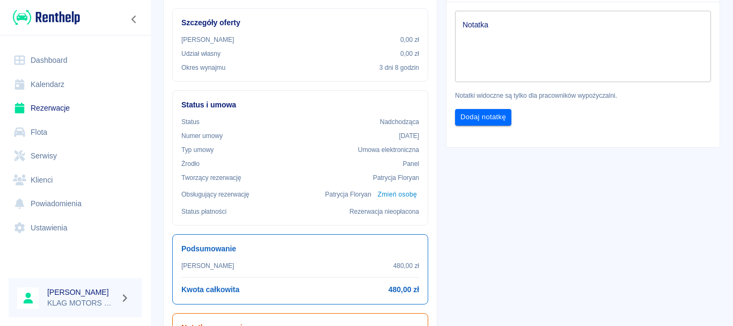
click at [94, 106] on link "Rezerwacje" at bounding box center [76, 108] width 134 height 24
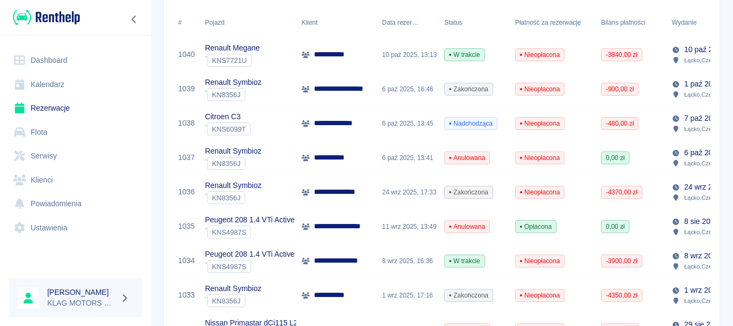
scroll to position [107, 0]
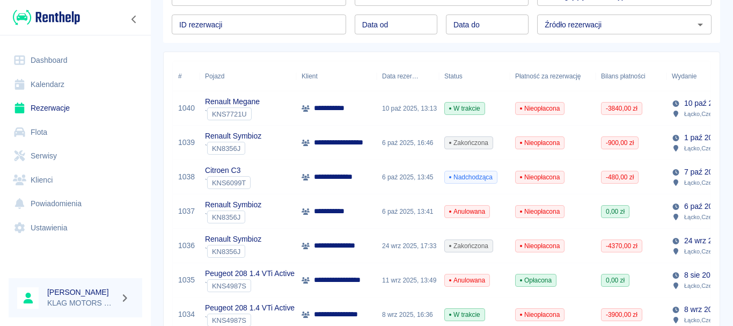
click at [285, 158] on div "Renault Symbioz ` KN8356J" at bounding box center [248, 143] width 97 height 34
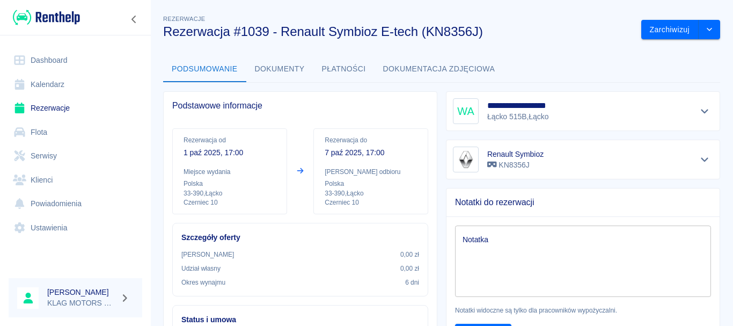
click at [299, 67] on button "Dokumenty" at bounding box center [279, 69] width 67 height 26
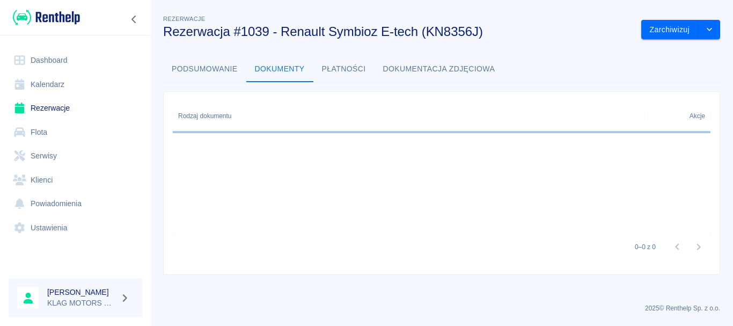
click at [339, 69] on button "Płatności" at bounding box center [343, 69] width 61 height 26
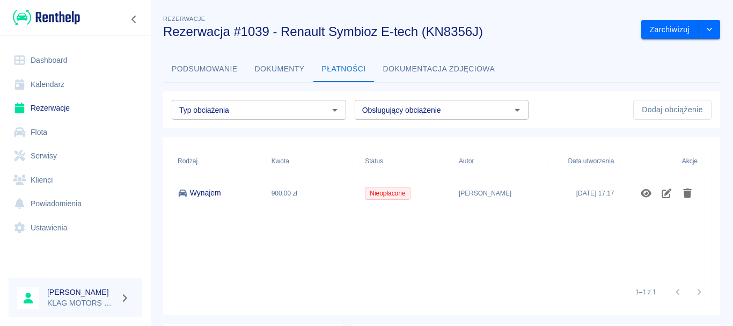
click at [291, 65] on button "Dokumenty" at bounding box center [279, 69] width 67 height 26
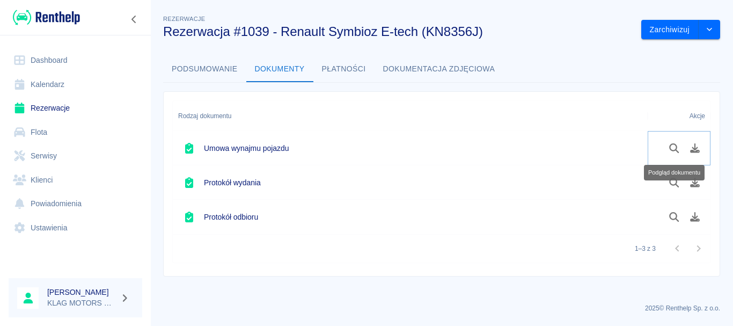
click at [676, 150] on icon "Podgląd dokumentu" at bounding box center [674, 148] width 10 height 10
click at [212, 83] on div "Rodzaj dokumentu Akcje Umowa wynajmu pojazdu Protokół wydania Protokół odbioru …" at bounding box center [438, 180] width 566 height 194
click at [224, 71] on button "Podsumowanie" at bounding box center [204, 69] width 83 height 26
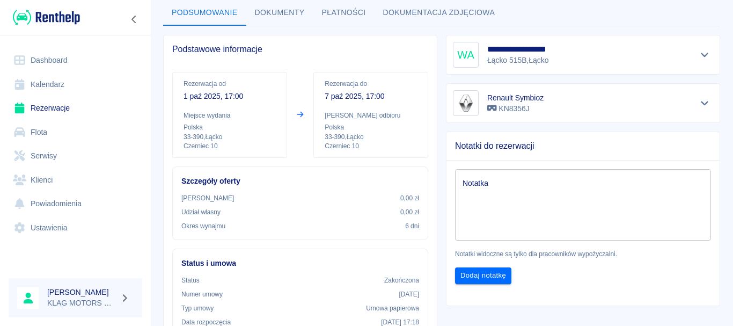
scroll to position [54, 0]
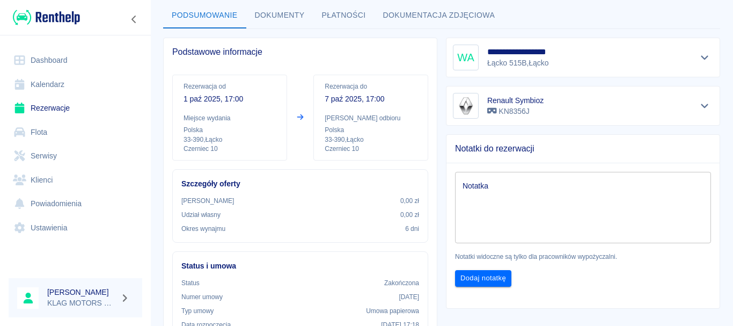
click at [38, 106] on link "Rezerwacje" at bounding box center [76, 108] width 134 height 24
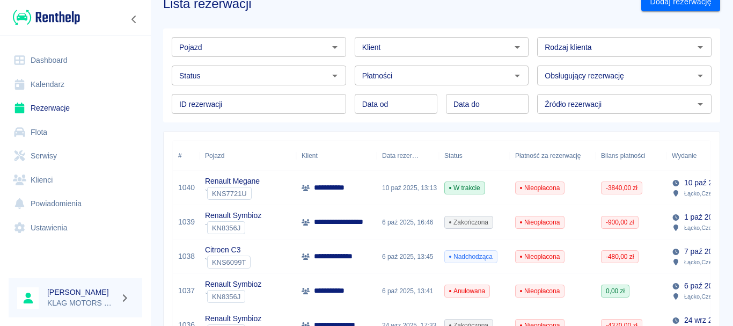
scroll to position [54, 0]
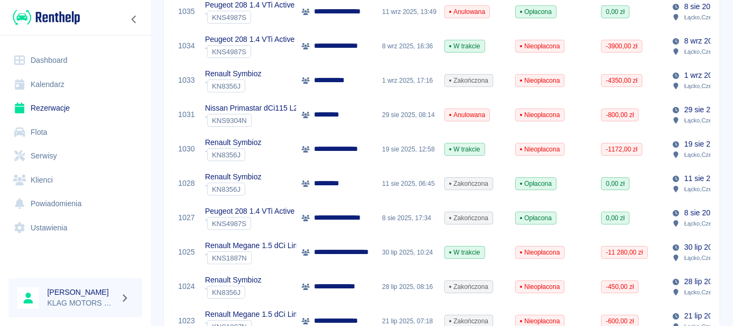
scroll to position [0, 0]
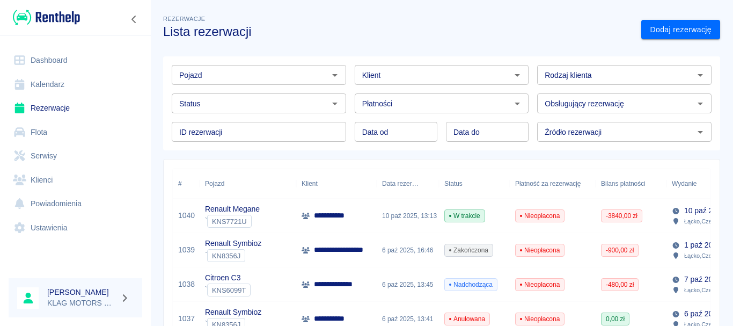
click at [275, 250] on div "Renault Symbioz ` KN8356J" at bounding box center [248, 250] width 97 height 34
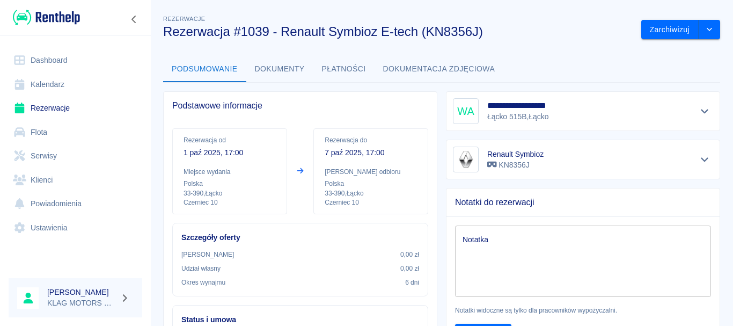
drag, startPoint x: 69, startPoint y: 106, endPoint x: 188, endPoint y: 151, distance: 127.4
click at [347, 67] on button "Płatności" at bounding box center [343, 69] width 61 height 26
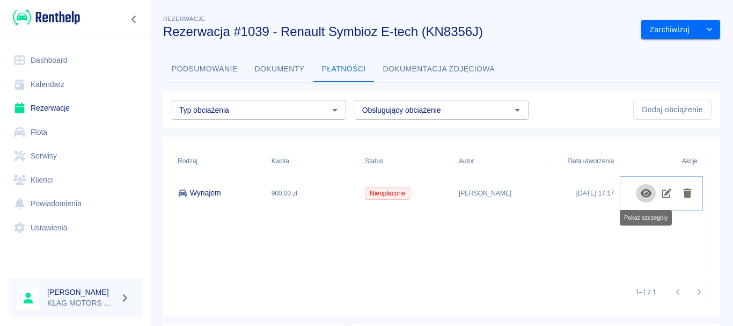
click at [647, 194] on icon "Pokaż szczegóły" at bounding box center [646, 193] width 11 height 9
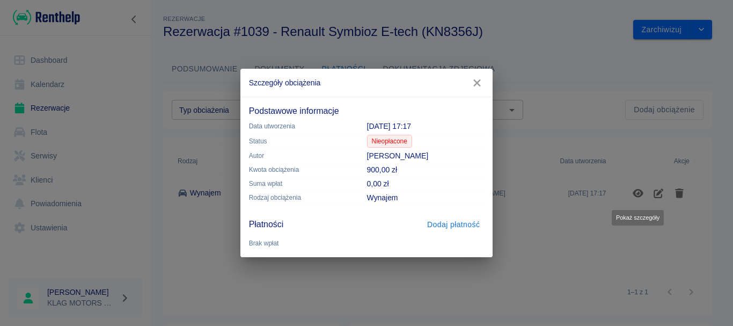
click at [476, 79] on icon "button" at bounding box center [477, 82] width 14 height 11
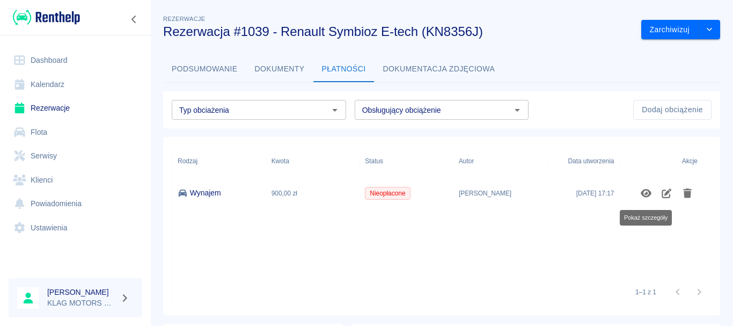
click at [275, 71] on button "Dokumenty" at bounding box center [279, 69] width 67 height 26
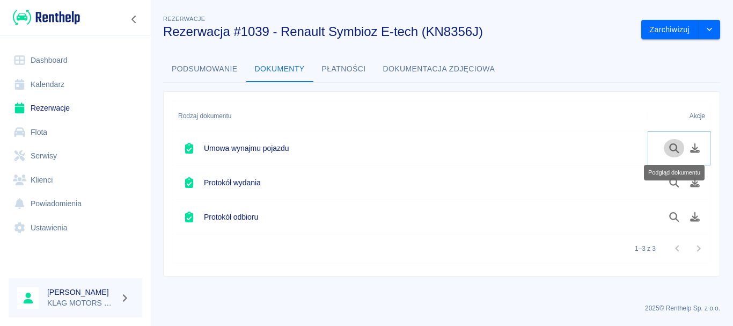
click at [668, 143] on icon "Podgląd dokumentu" at bounding box center [674, 148] width 12 height 10
click at [219, 71] on button "Podsumowanie" at bounding box center [204, 69] width 83 height 26
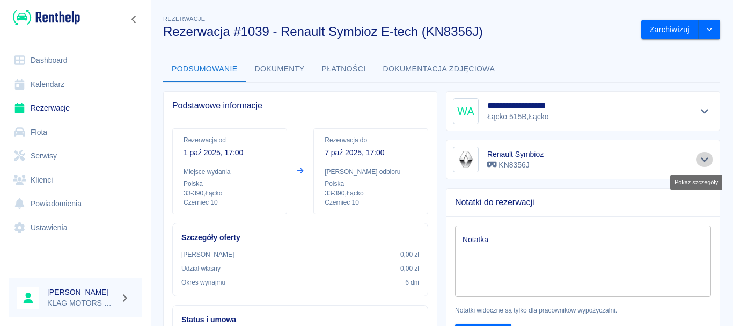
click at [699, 158] on icon "Pokaż szczegóły" at bounding box center [705, 160] width 12 height 10
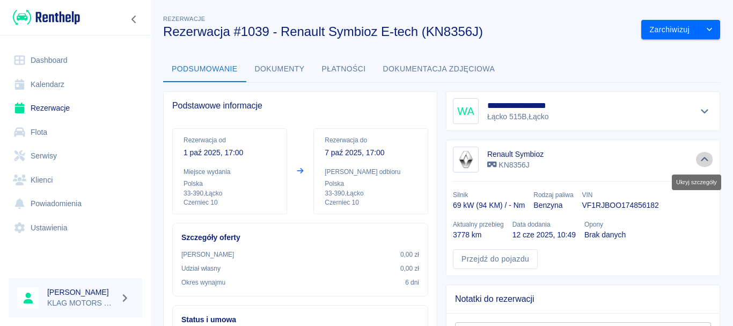
click at [699, 158] on icon "Ukryj szczegóły" at bounding box center [705, 160] width 12 height 10
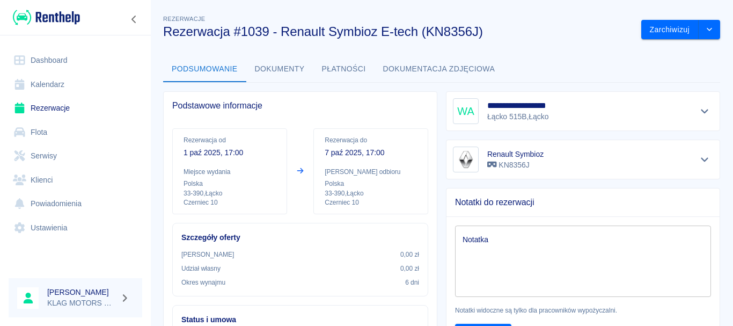
click at [274, 67] on button "Dokumenty" at bounding box center [279, 69] width 67 height 26
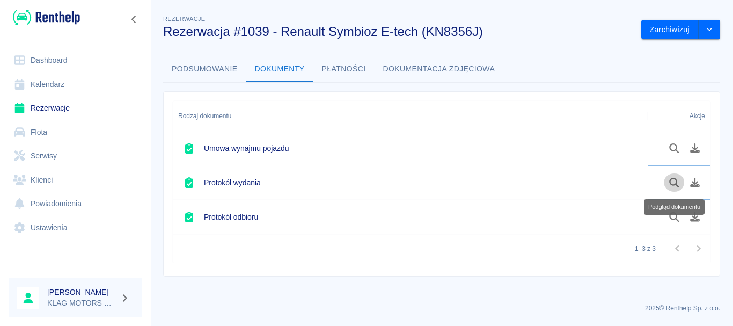
click at [670, 178] on icon "Podgląd dokumentu" at bounding box center [674, 183] width 12 height 10
click at [676, 141] on button "Podgląd dokumentu" at bounding box center [674, 148] width 21 height 18
click at [187, 72] on button "Podsumowanie" at bounding box center [204, 69] width 83 height 26
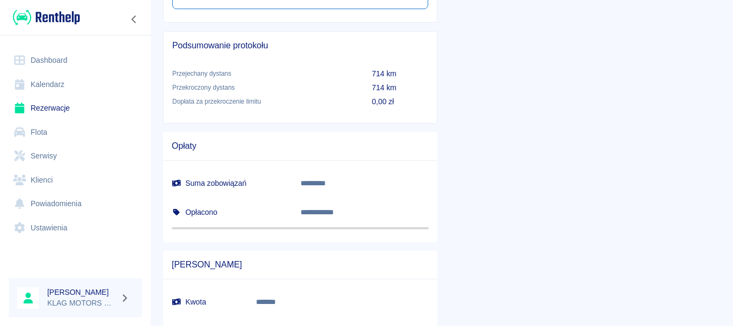
scroll to position [519, 0]
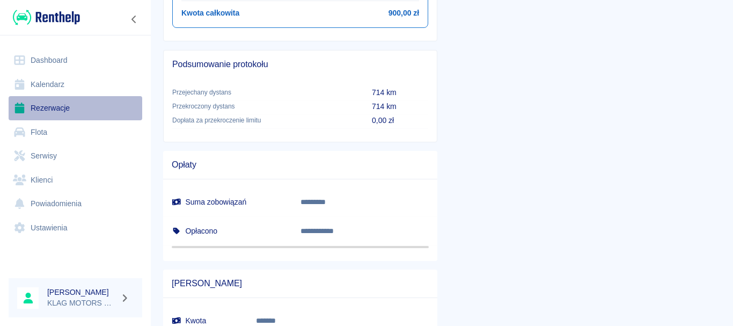
click at [38, 114] on link "Rezerwacje" at bounding box center [76, 108] width 134 height 24
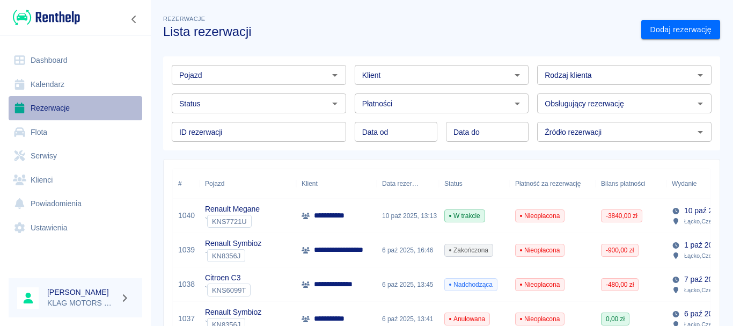
click at [43, 108] on link "Rezerwacje" at bounding box center [76, 108] width 134 height 24
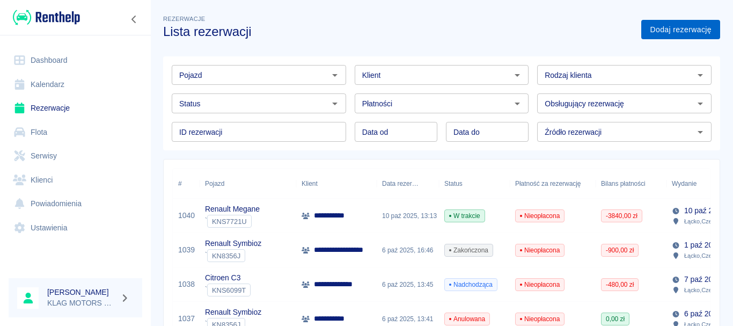
click at [685, 32] on link "Dodaj rezerwację" at bounding box center [680, 30] width 79 height 20
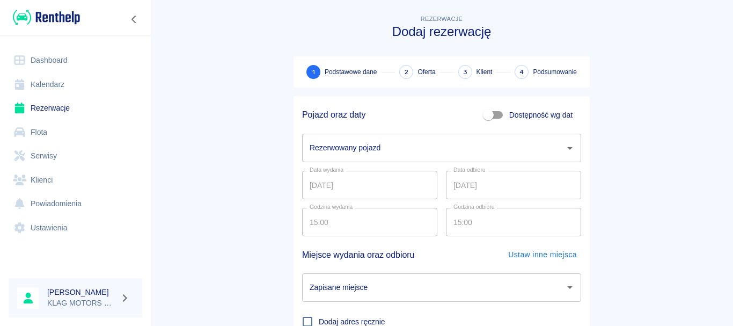
click at [367, 148] on div "Rezerwowany pojazd Rezerwowany pojazd" at bounding box center [441, 148] width 279 height 28
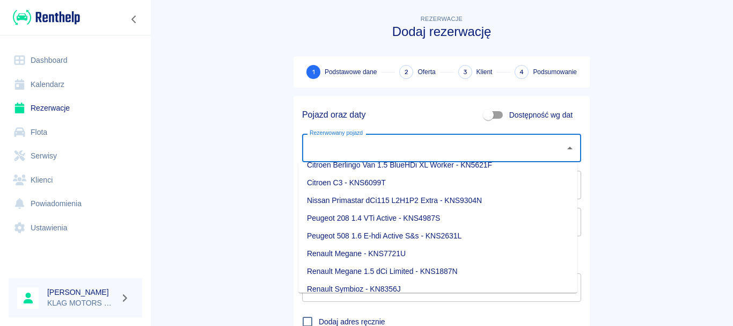
scroll to position [20, 0]
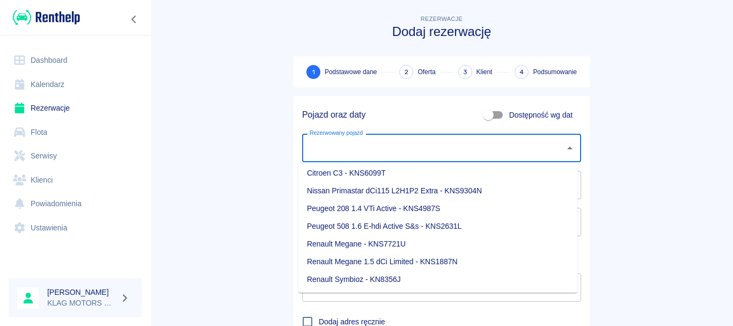
click at [364, 277] on li "Renault Symbioz - KN8356J" at bounding box center [437, 279] width 279 height 18
type input "Renault Symbioz - KN8356J"
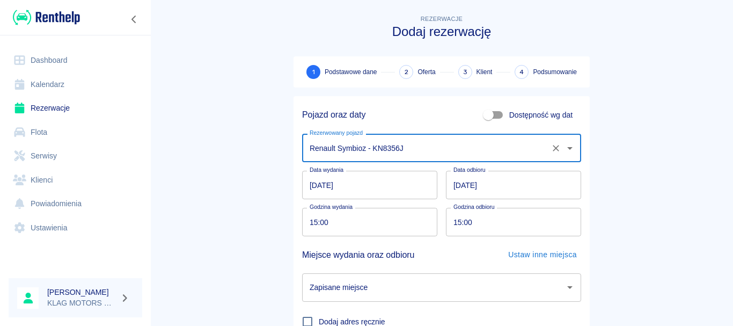
click at [306, 227] on input "15:00" at bounding box center [366, 222] width 128 height 28
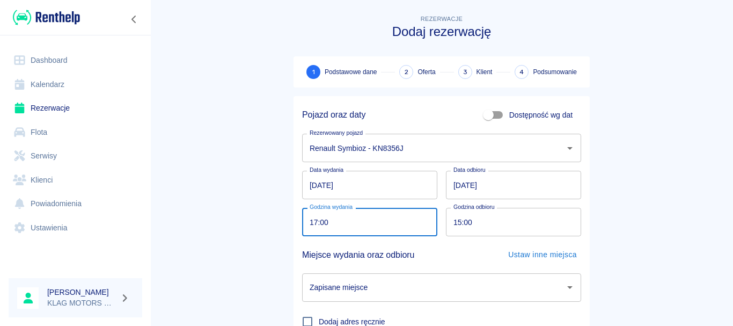
type input "17:00"
click at [275, 246] on main "Rezerwacje Dodaj rezerwację 1 Podstawowe dane 2 Oferta 3 Klient 4 Podsumowanie …" at bounding box center [441, 224] width 583 height 422
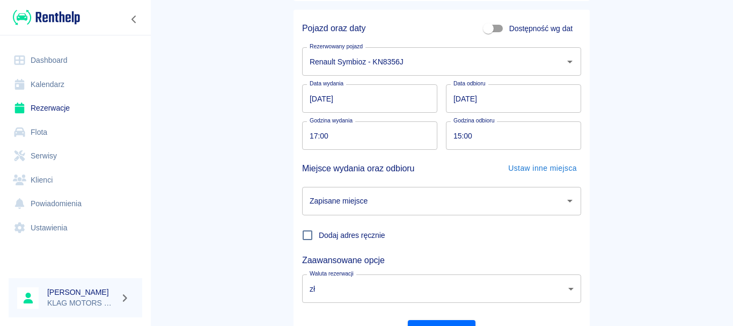
scroll to position [0, 0]
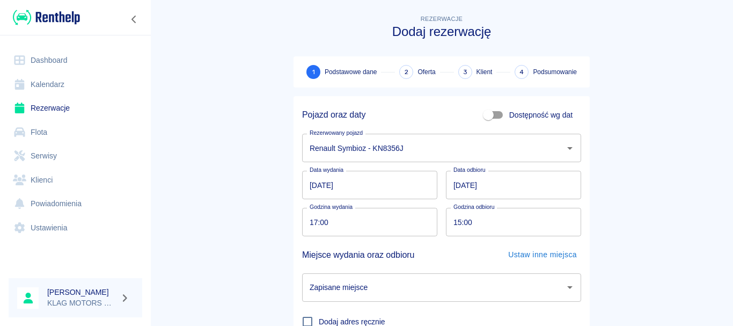
click at [74, 20] on img at bounding box center [46, 18] width 67 height 18
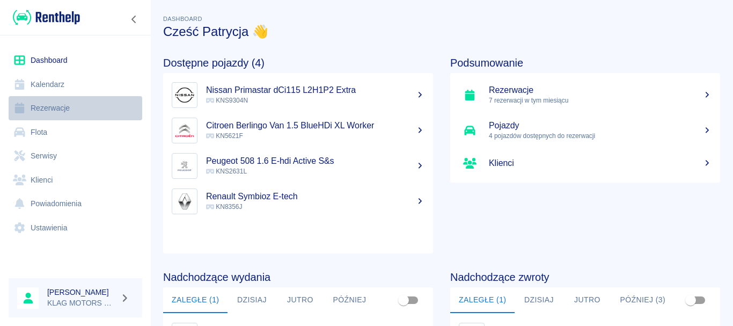
click at [69, 108] on link "Rezerwacje" at bounding box center [76, 108] width 134 height 24
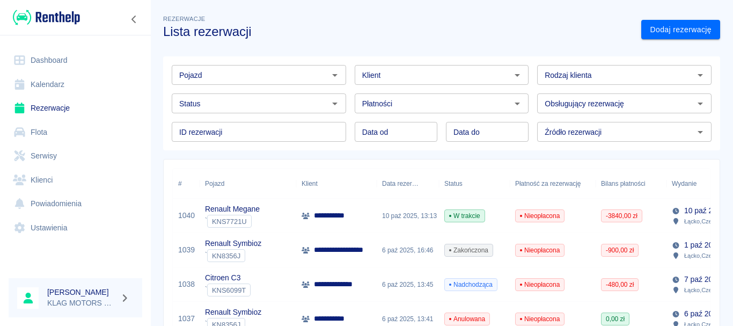
click at [278, 251] on div "Renault Symbioz ` KN8356J" at bounding box center [248, 250] width 97 height 34
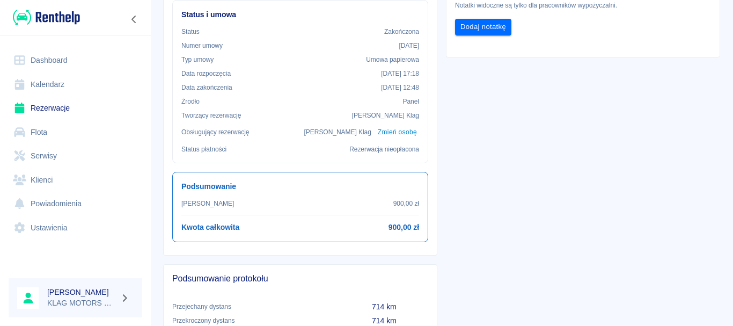
scroll to position [322, 0]
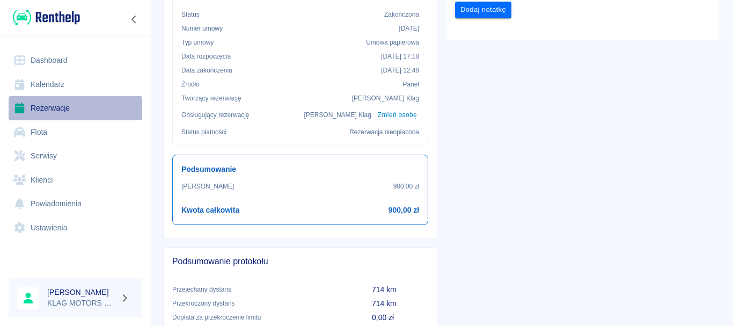
click at [69, 104] on link "Rezerwacje" at bounding box center [76, 108] width 134 height 24
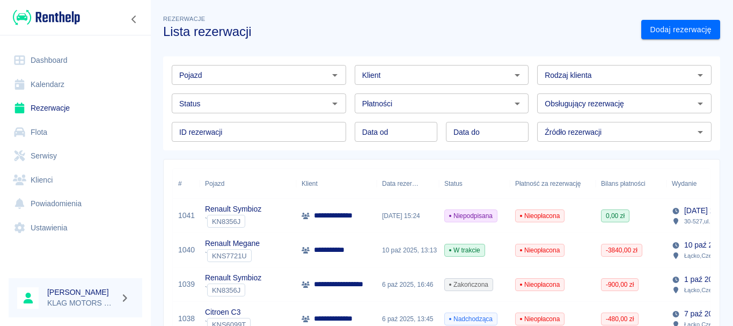
click at [278, 214] on div "Renault Symbioz ` KN8356J" at bounding box center [248, 216] width 97 height 34
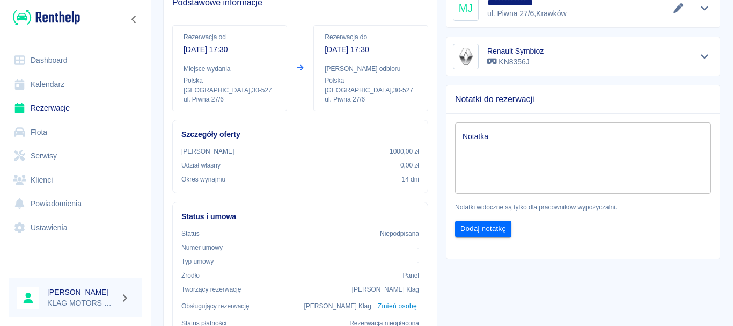
scroll to position [107, 0]
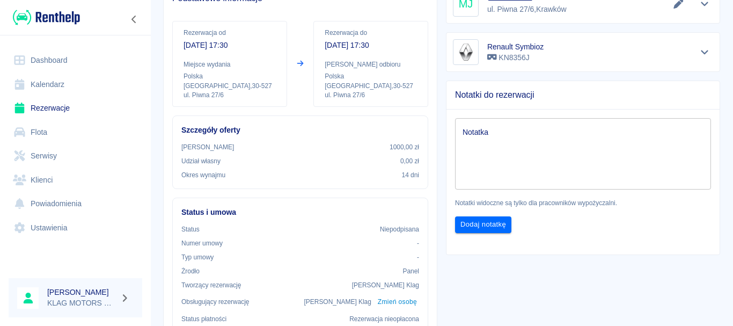
click at [49, 106] on link "Rezerwacje" at bounding box center [76, 108] width 134 height 24
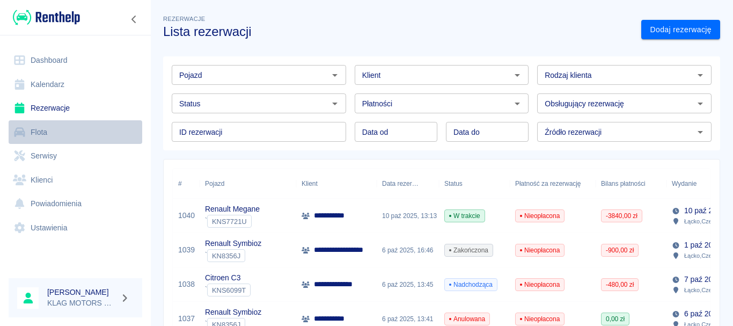
click at [52, 133] on link "Flota" at bounding box center [76, 132] width 134 height 24
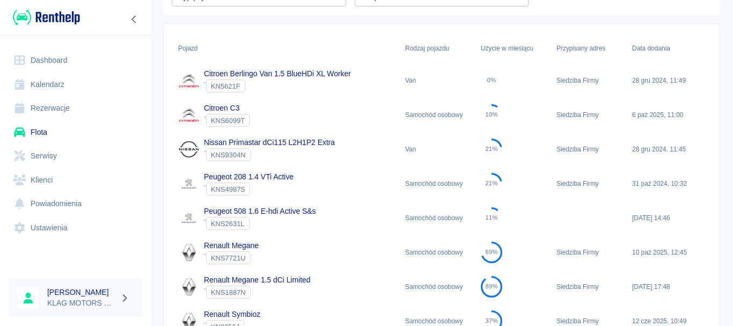
scroll to position [107, 0]
click at [318, 118] on div "Citroen C3 ` KNS6099T" at bounding box center [286, 114] width 227 height 34
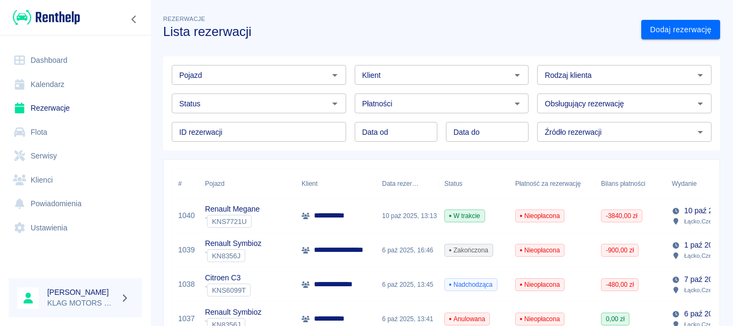
scroll to position [54, 0]
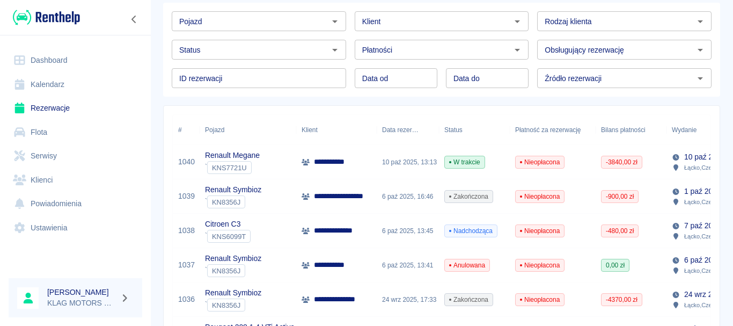
click at [276, 233] on div "Citroen C3 ` KNS6099T" at bounding box center [248, 231] width 97 height 34
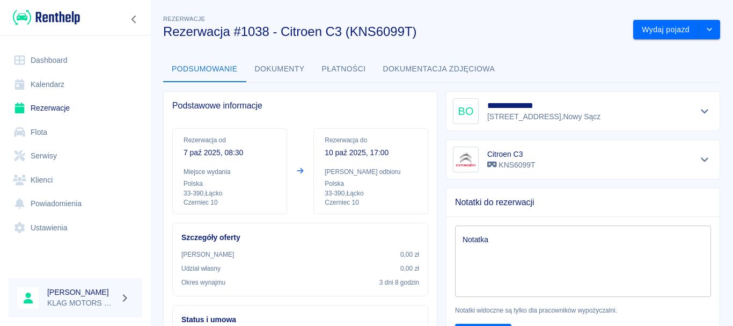
click at [76, 107] on link "Rezerwacje" at bounding box center [76, 108] width 134 height 24
